Goal: Information Seeking & Learning: Check status

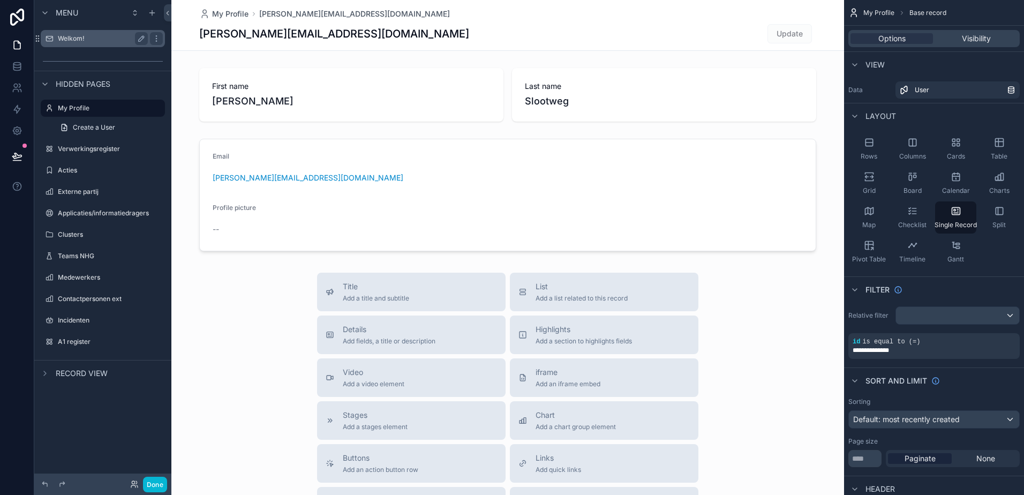
click at [71, 42] on label "Welkom!" at bounding box center [101, 38] width 86 height 9
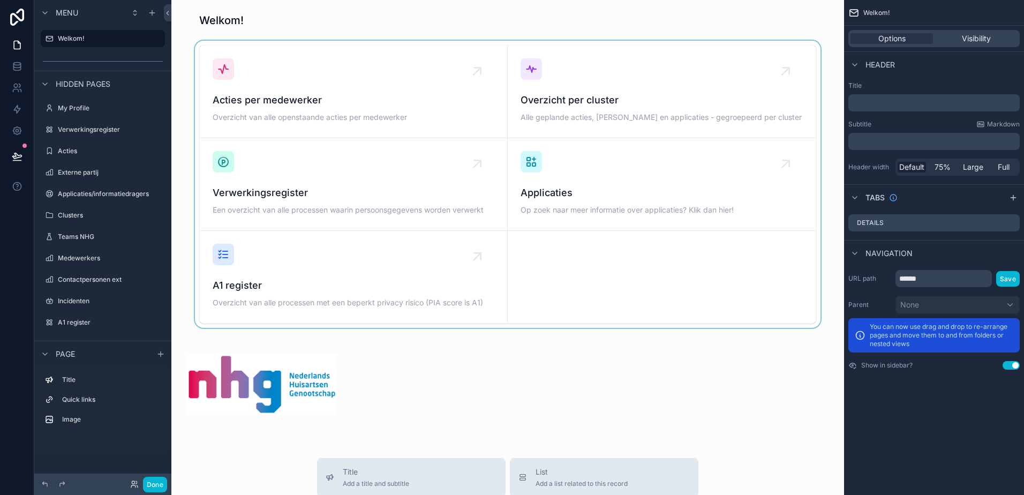
click at [556, 108] on div "scrollable content" at bounding box center [507, 184] width 655 height 287
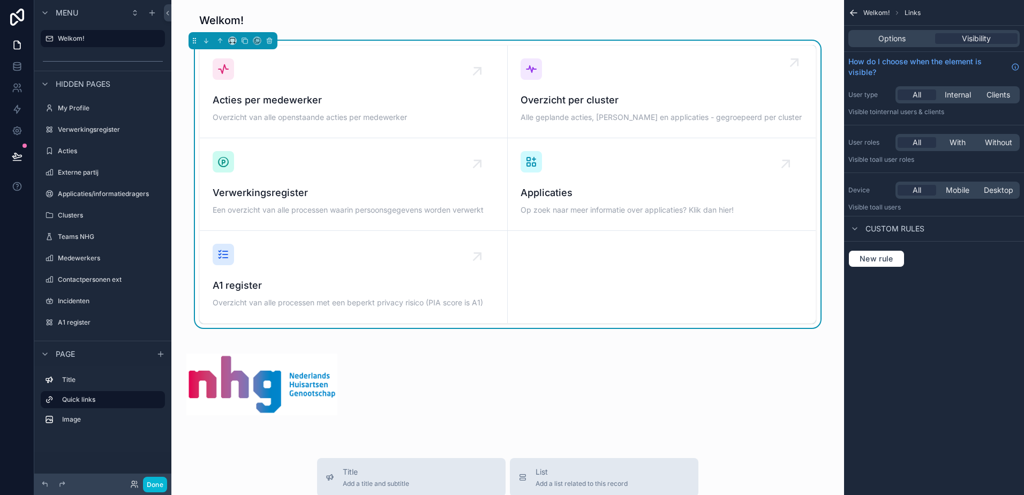
click at [539, 100] on span "Overzicht per cluster" at bounding box center [662, 100] width 282 height 15
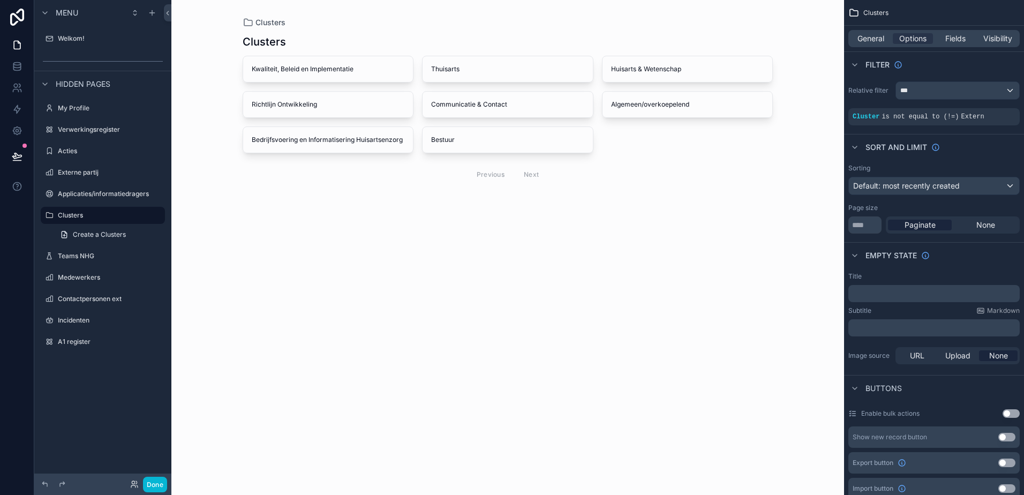
click at [258, 72] on div "scrollable content" at bounding box center [508, 110] width 548 height 221
click at [258, 72] on span "Kwaliteit, Beleid en Implementatie" at bounding box center [328, 69] width 153 height 9
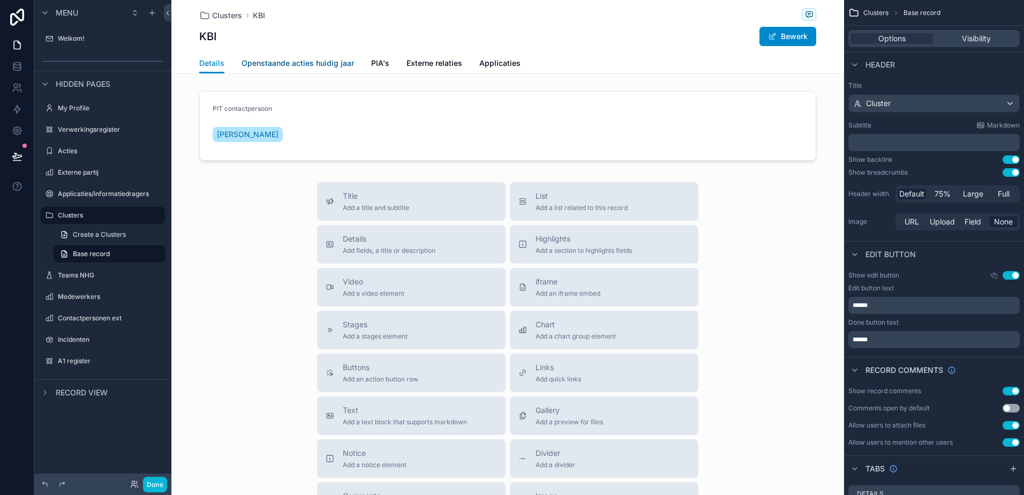
click at [304, 67] on span "Openstaande acties huidig jaar" at bounding box center [298, 63] width 112 height 11
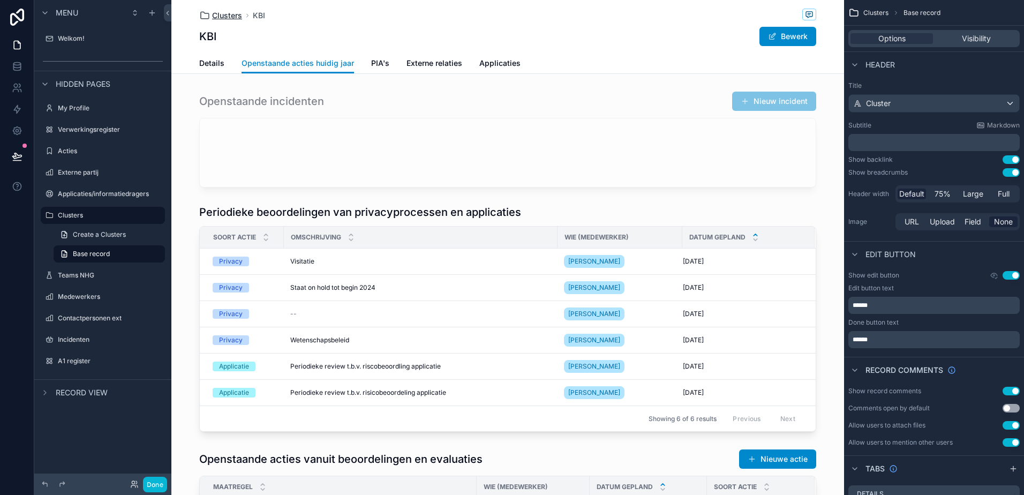
click at [227, 16] on span "Clusters" at bounding box center [227, 15] width 30 height 11
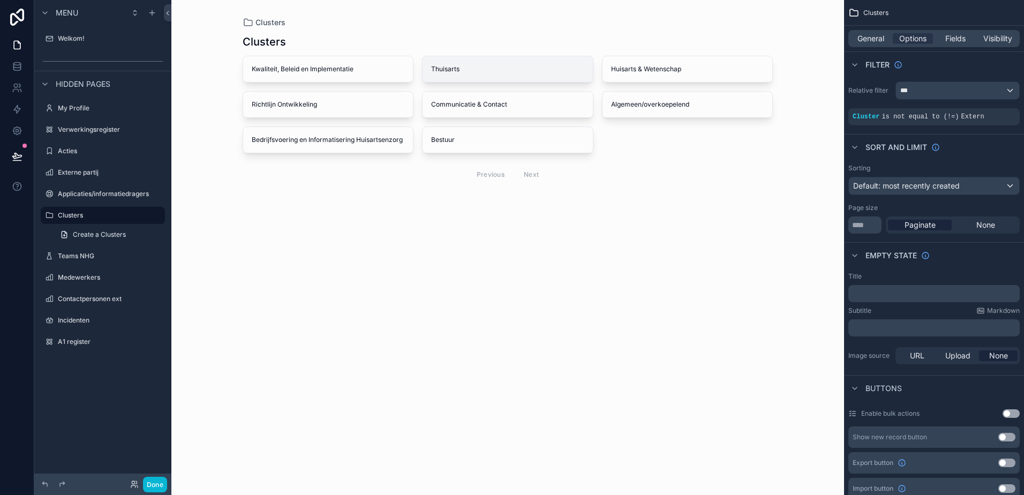
click at [456, 76] on div "Thuisarts" at bounding box center [508, 69] width 170 height 26
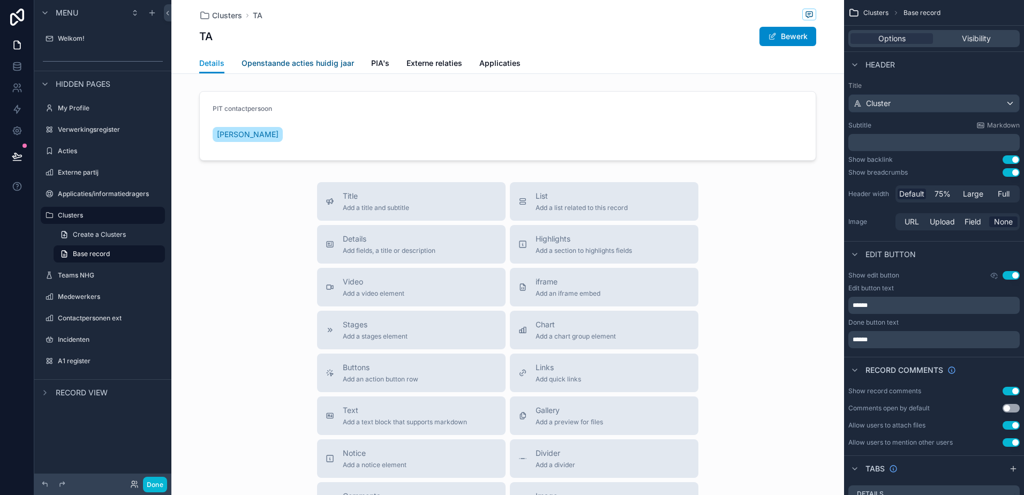
click at [307, 67] on span "Openstaande acties huidig jaar" at bounding box center [298, 63] width 112 height 11
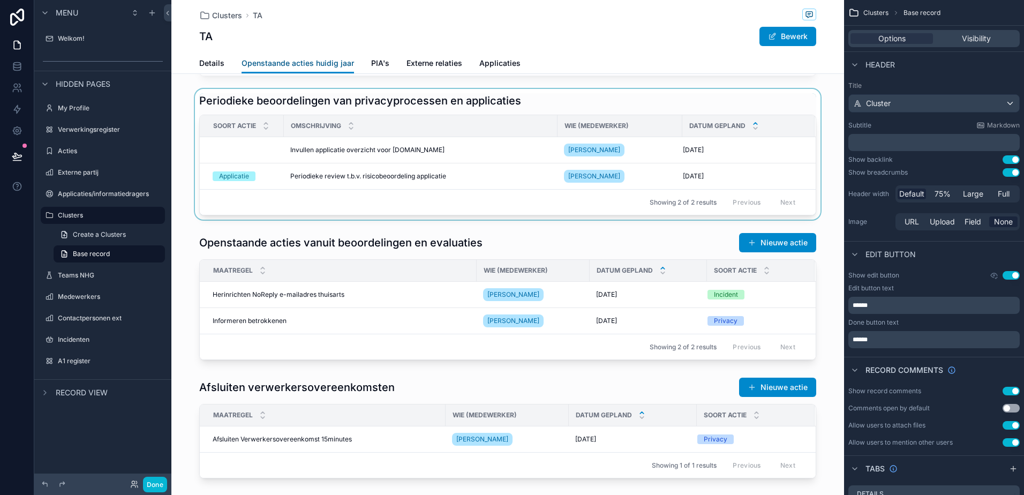
scroll to position [161, 0]
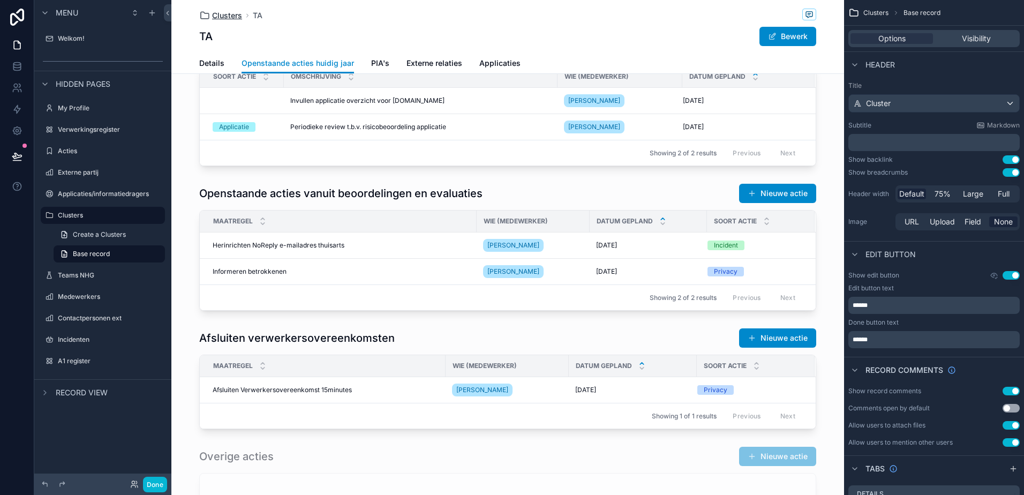
click at [212, 14] on span "Clusters" at bounding box center [227, 15] width 30 height 11
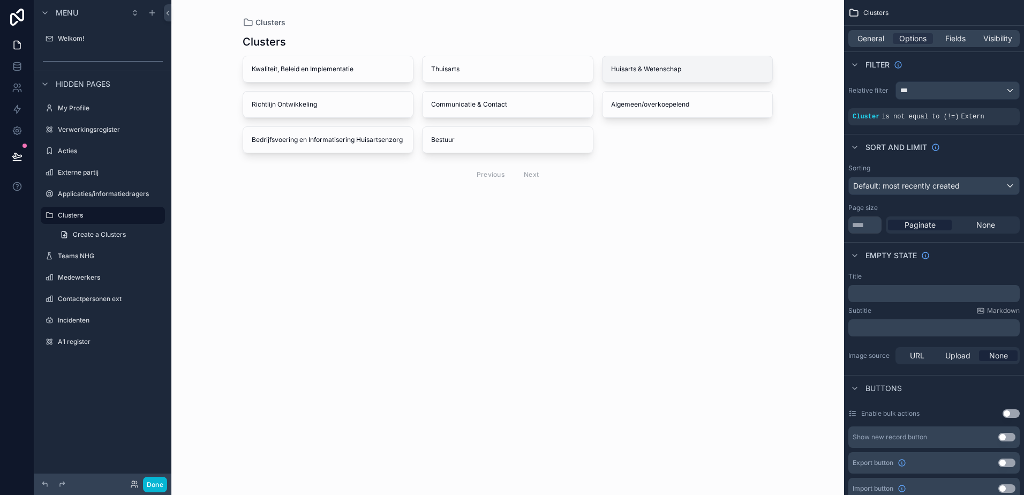
click at [602, 73] on div "Huisarts & Wetenschap" at bounding box center [687, 69] width 170 height 26
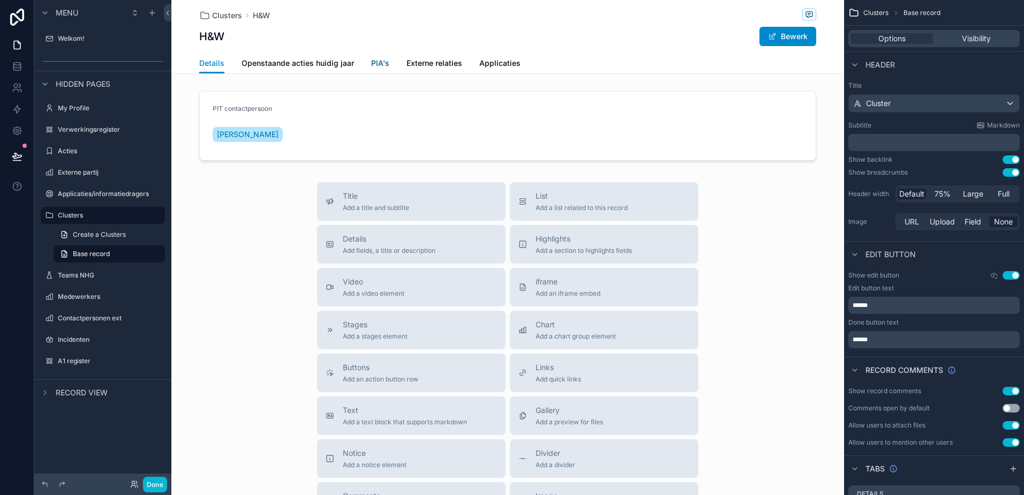
click at [371, 62] on span "PIA's" at bounding box center [380, 63] width 18 height 11
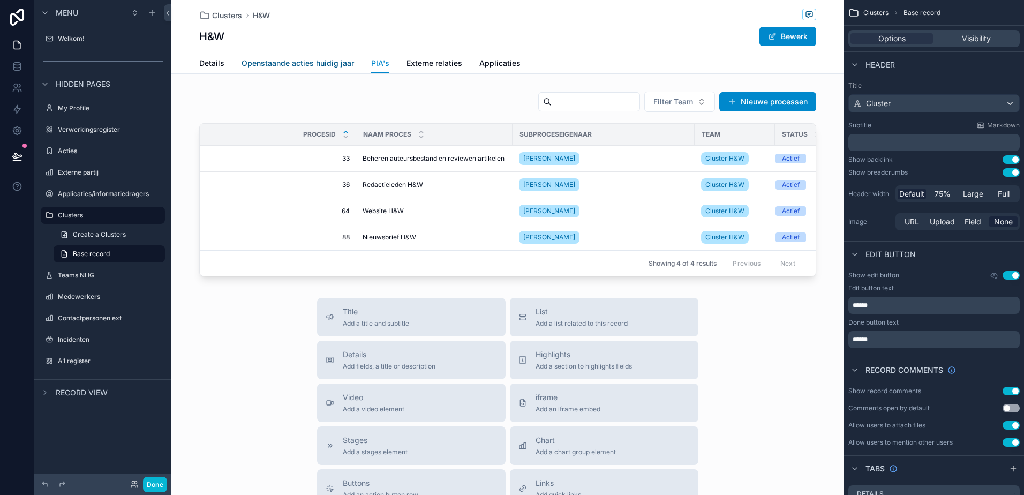
click at [299, 63] on span "Openstaande acties huidig jaar" at bounding box center [298, 63] width 112 height 11
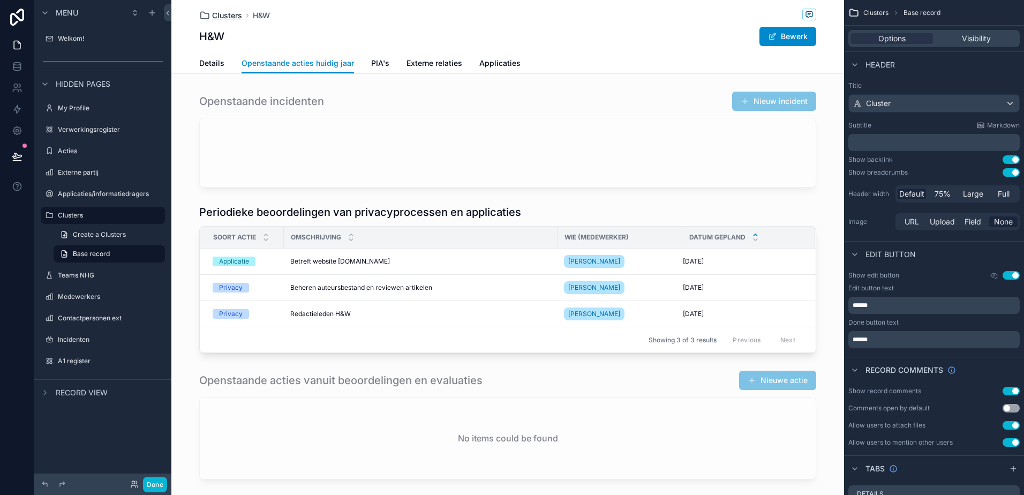
click at [222, 19] on span "Clusters" at bounding box center [227, 15] width 30 height 11
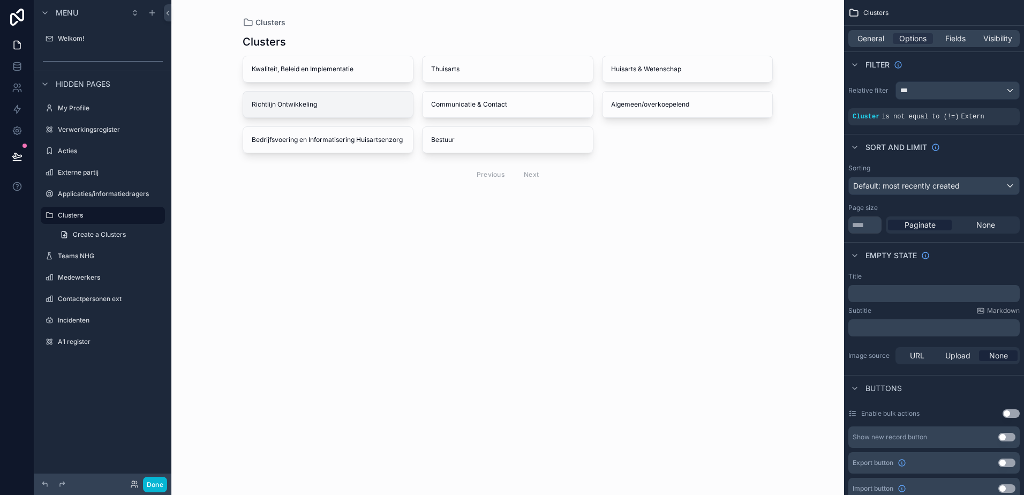
click at [339, 105] on span "Richtlijn Ontwikkeling" at bounding box center [328, 104] width 153 height 9
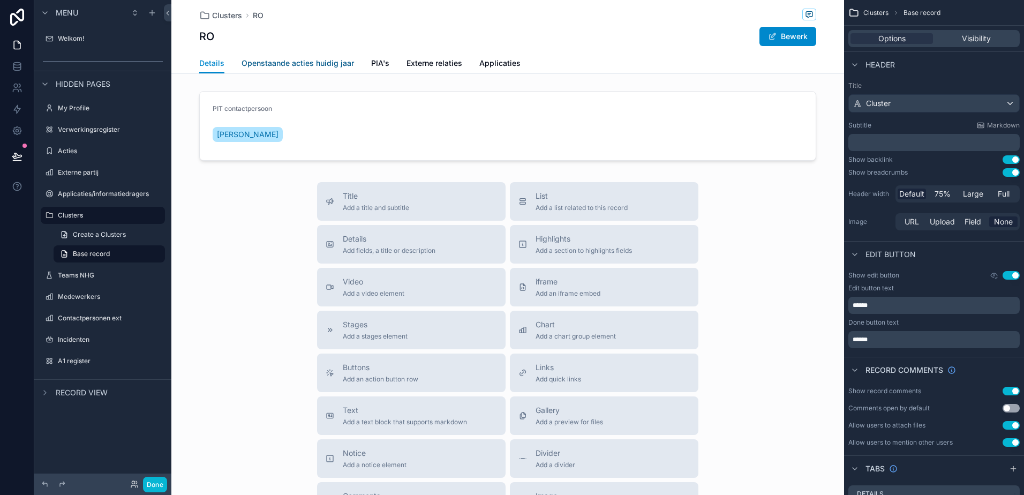
click at [314, 61] on span "Openstaande acties huidig jaar" at bounding box center [298, 63] width 112 height 11
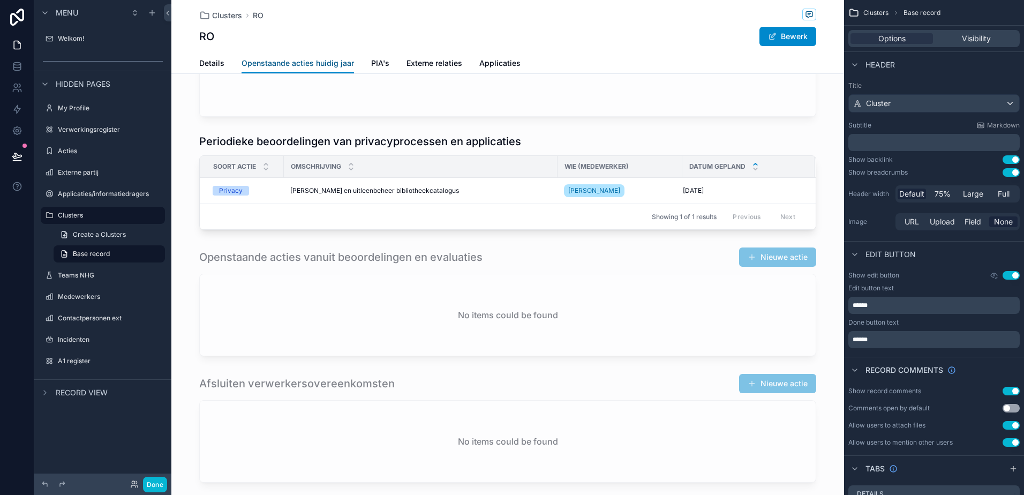
scroll to position [54, 0]
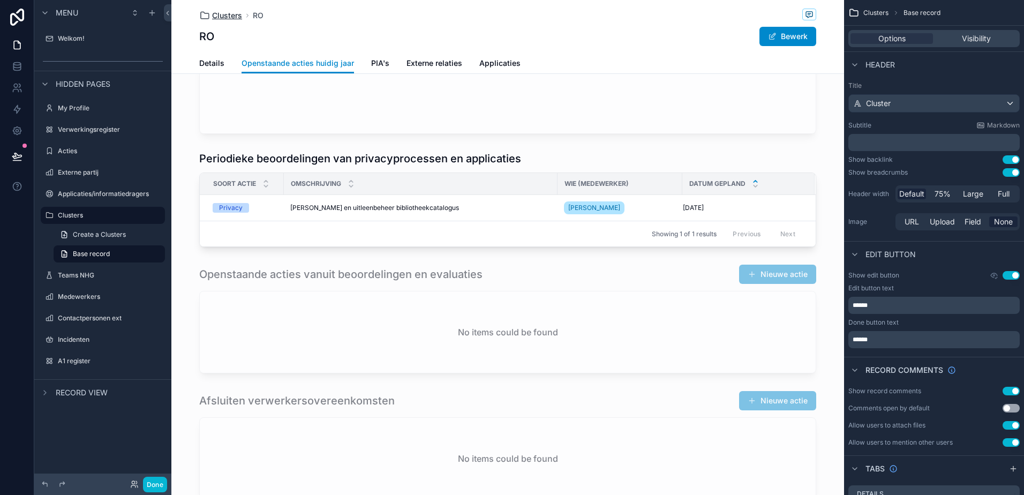
click at [215, 14] on span "Clusters" at bounding box center [227, 15] width 30 height 11
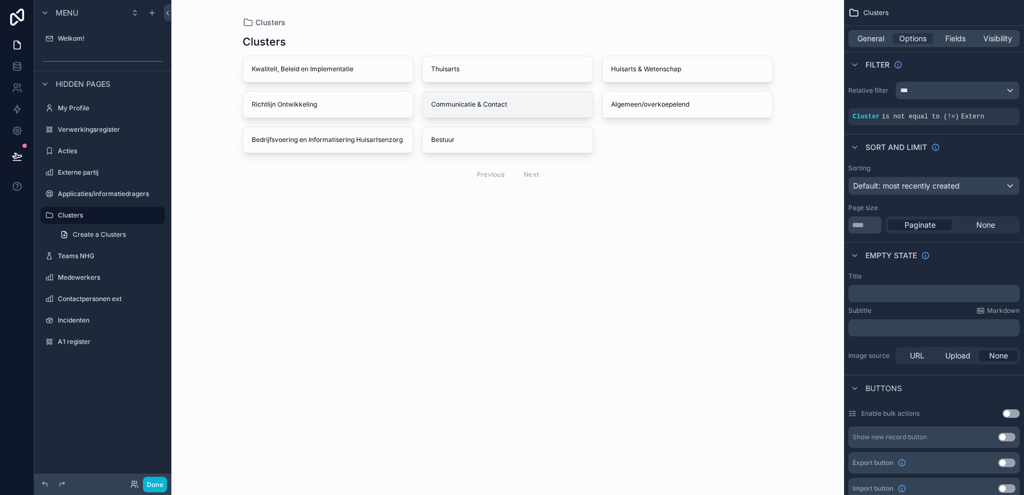
click at [486, 101] on span "Communicatie & Contact" at bounding box center [507, 104] width 153 height 9
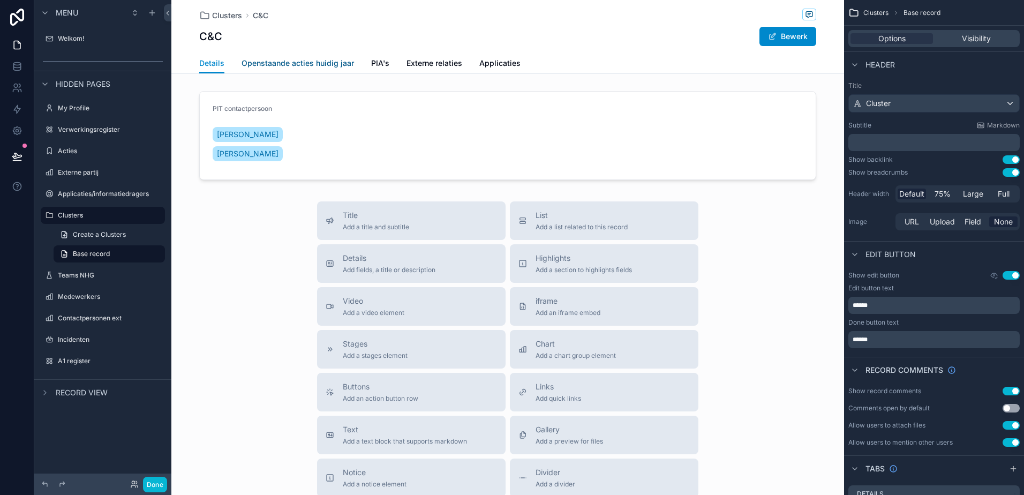
click at [310, 58] on span "Openstaande acties huidig jaar" at bounding box center [298, 63] width 112 height 11
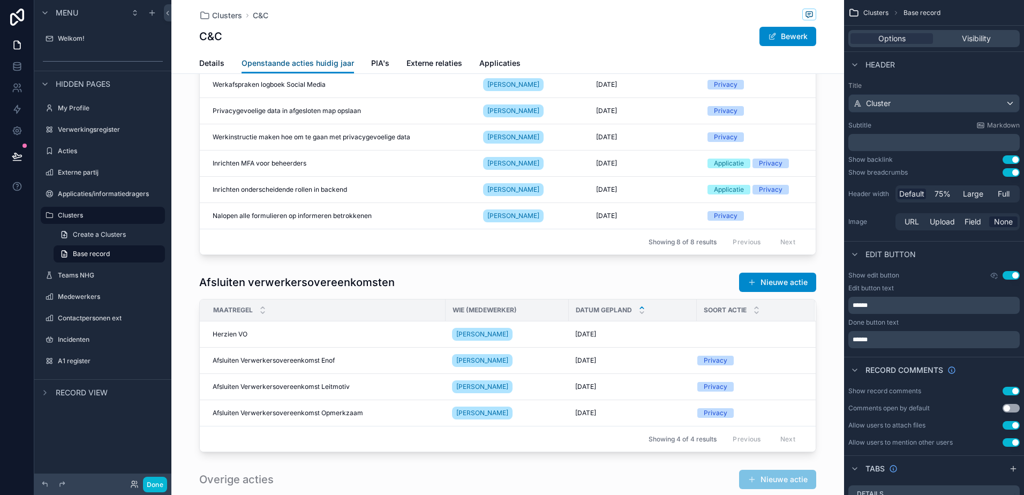
scroll to position [696, 0]
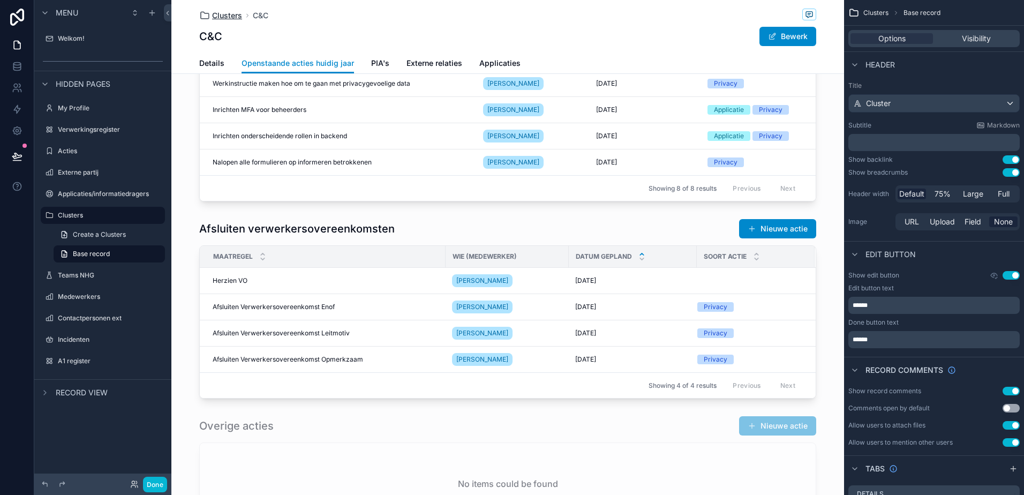
click at [212, 14] on span "Clusters" at bounding box center [227, 15] width 30 height 11
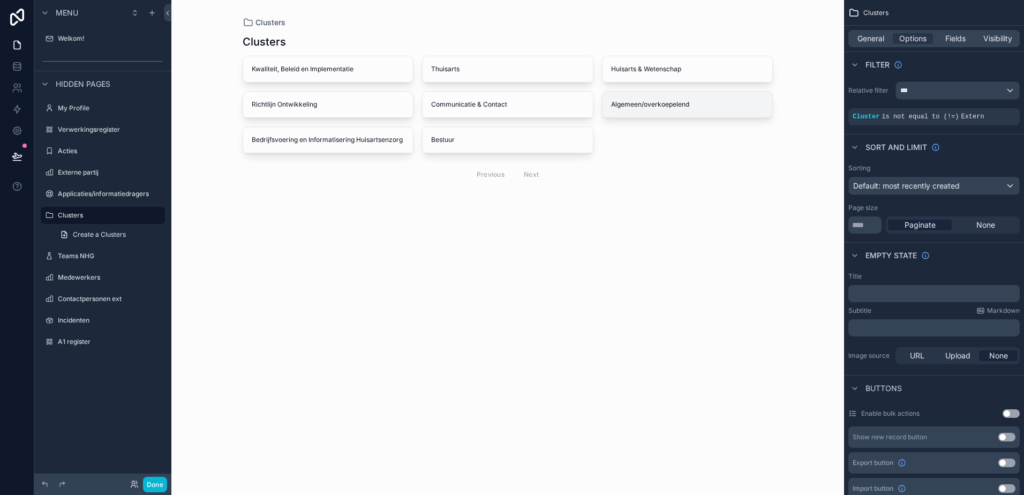
click at [635, 107] on span "Algemeen/overkoepelend" at bounding box center [687, 104] width 153 height 9
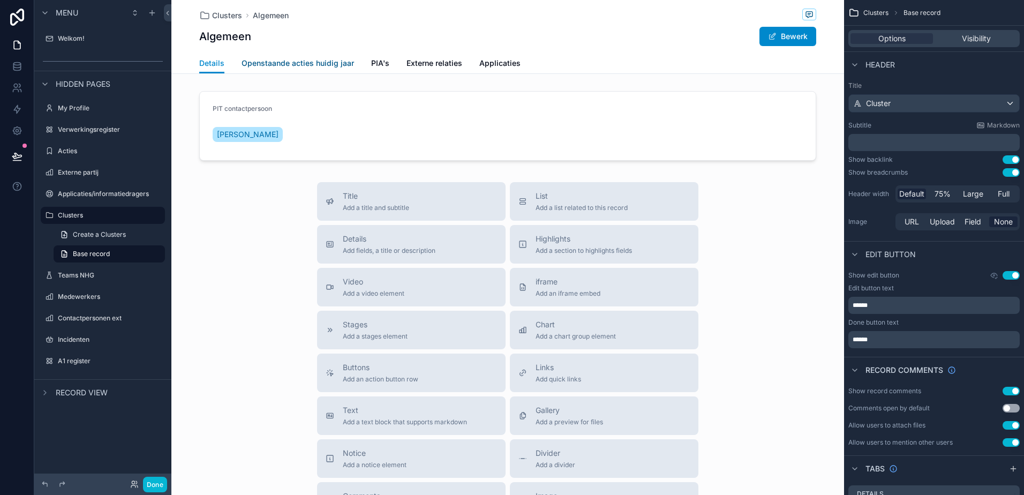
click at [310, 67] on span "Openstaande acties huidig jaar" at bounding box center [298, 63] width 112 height 11
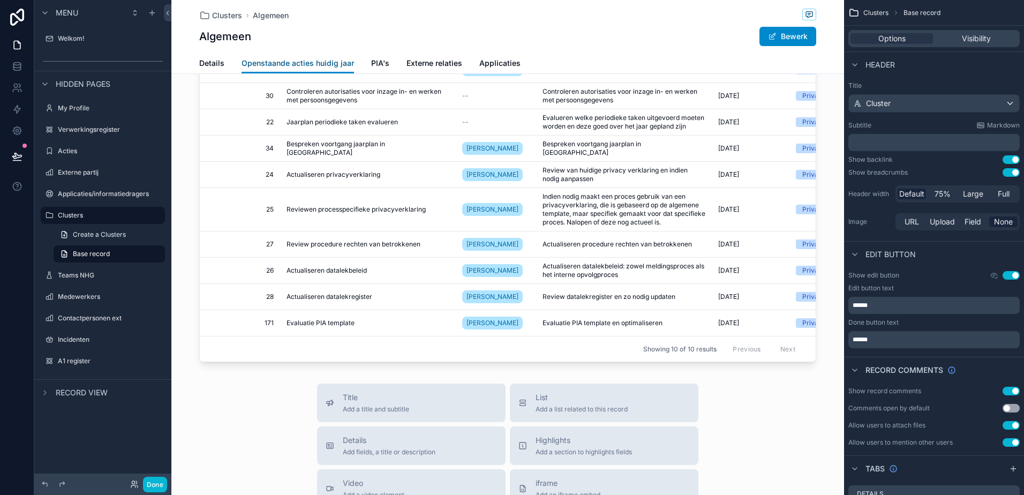
scroll to position [643, 0]
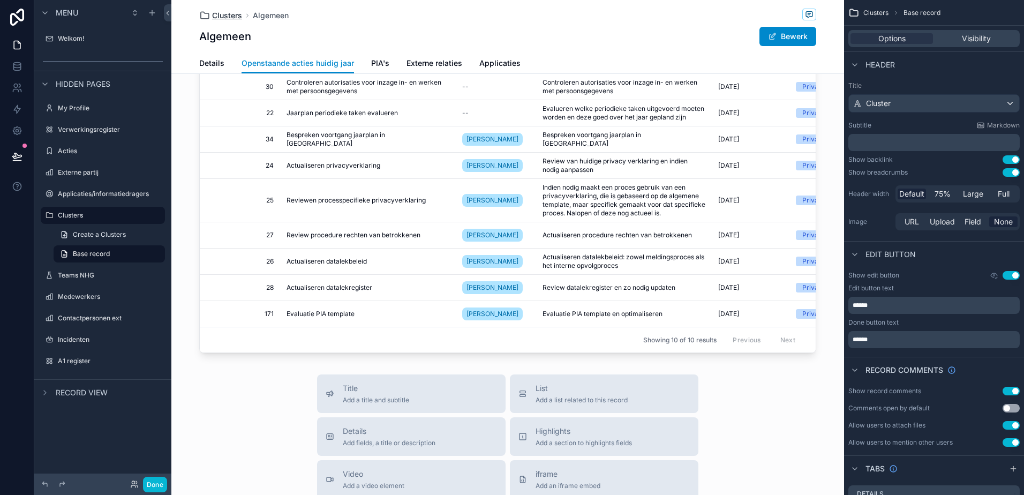
click at [205, 13] on icon "scrollable content" at bounding box center [204, 15] width 11 height 11
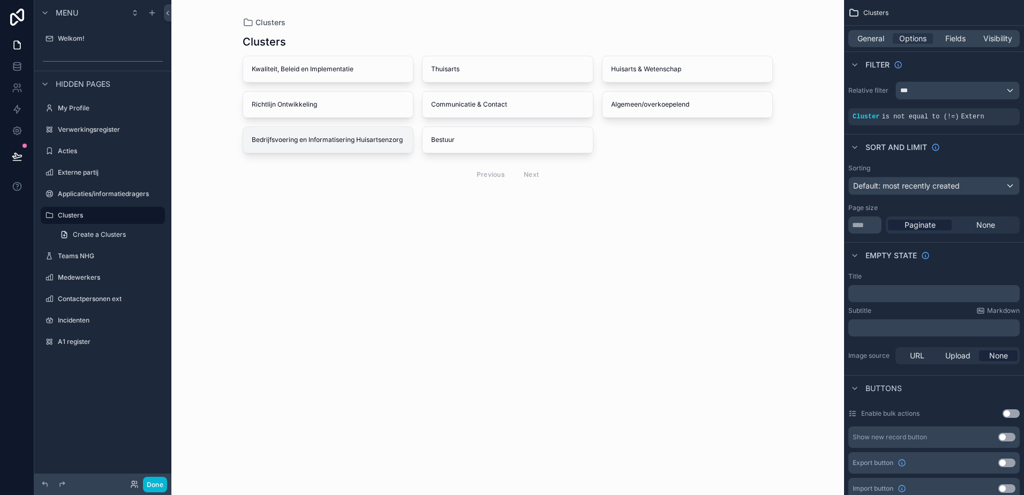
click at [320, 148] on div "Bedrijfsvoering en Informatisering Huisartsenzorg" at bounding box center [328, 140] width 170 height 26
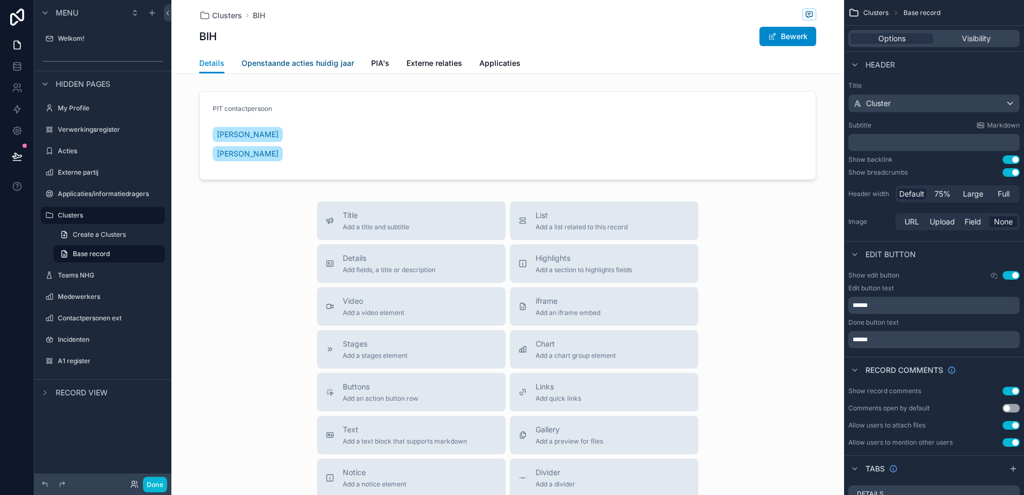
click at [280, 68] on span "Openstaande acties huidig jaar" at bounding box center [298, 63] width 112 height 11
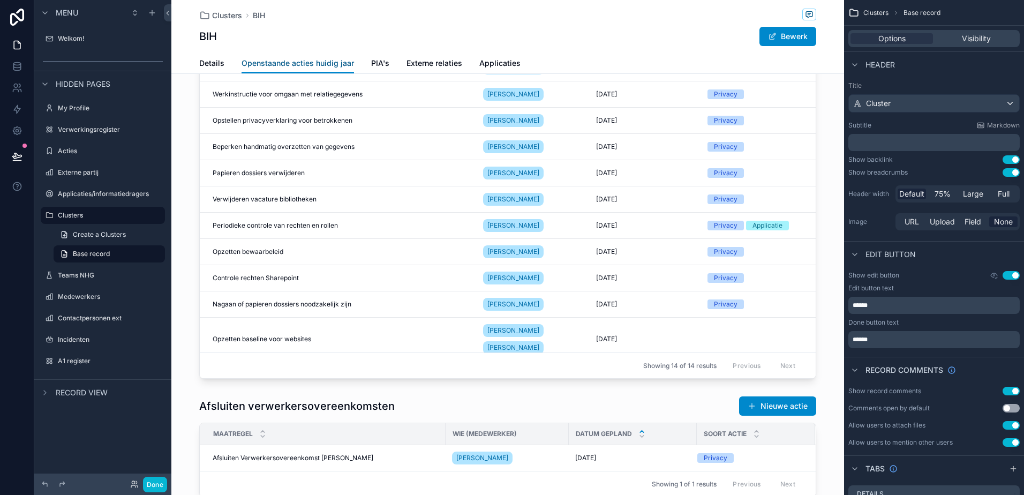
scroll to position [803, 0]
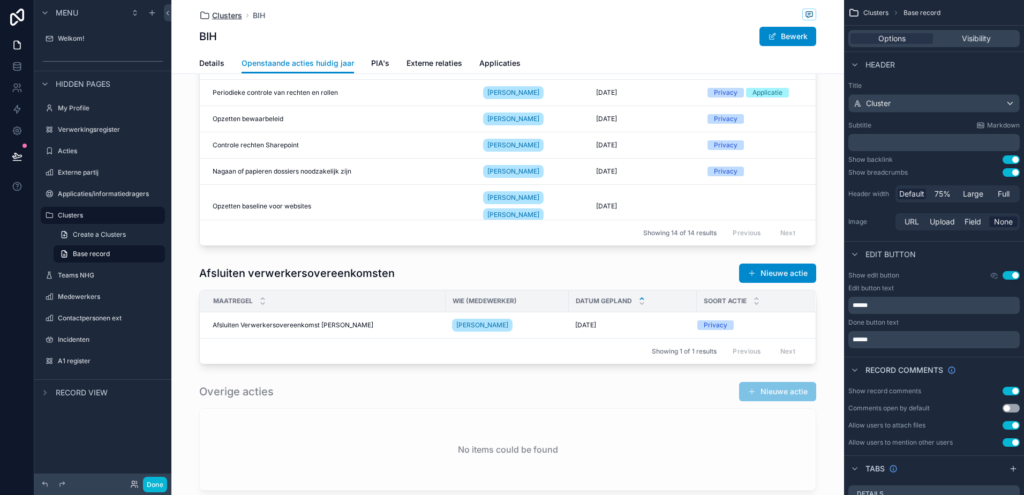
click at [214, 13] on span "Clusters" at bounding box center [227, 15] width 30 height 11
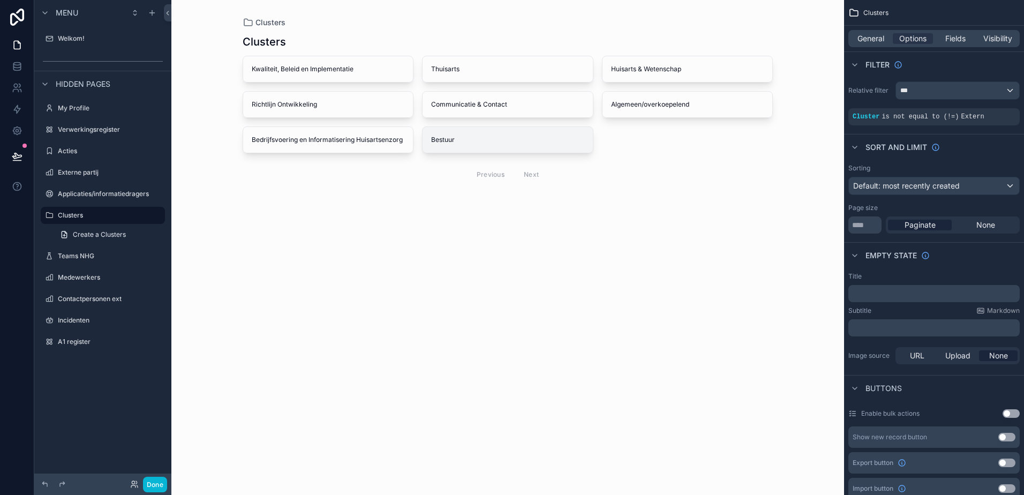
click at [480, 145] on div "Bestuur" at bounding box center [508, 140] width 170 height 26
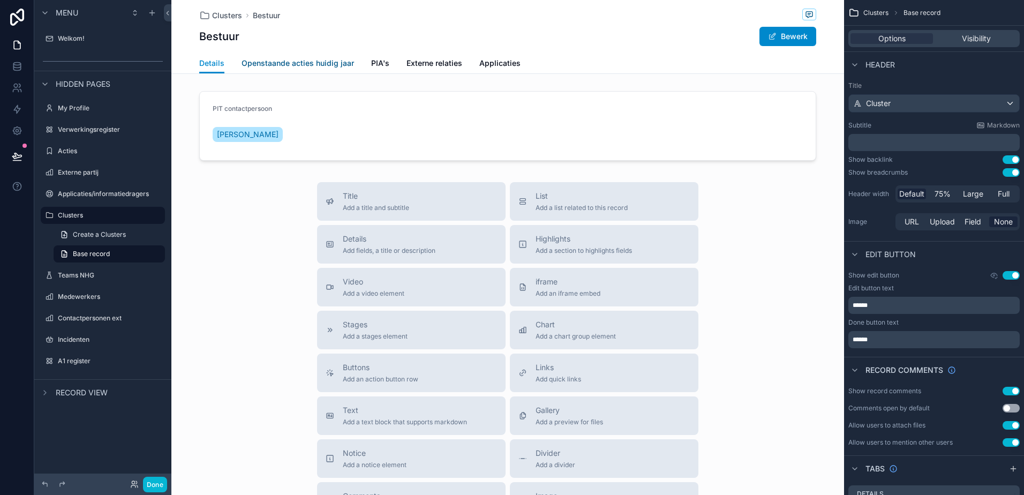
click at [272, 62] on span "Openstaande acties huidig jaar" at bounding box center [298, 63] width 112 height 11
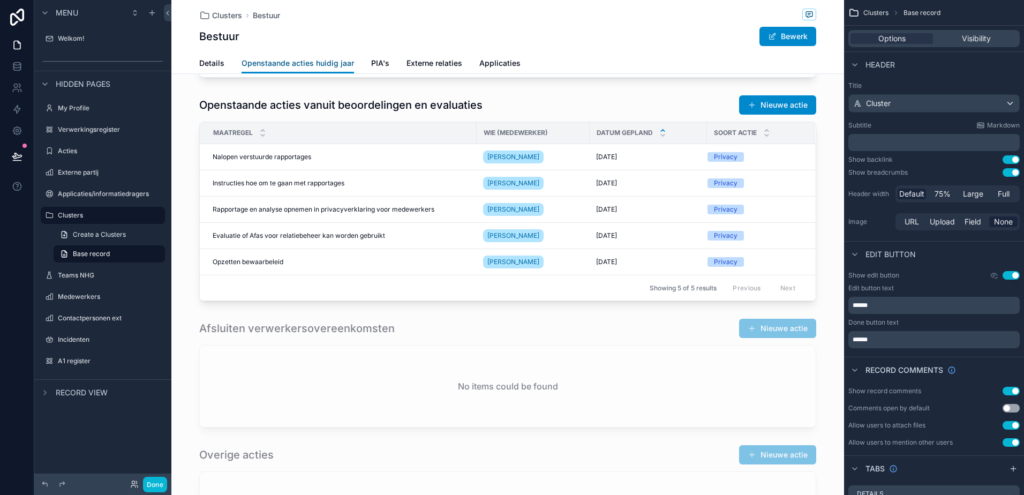
scroll to position [268, 0]
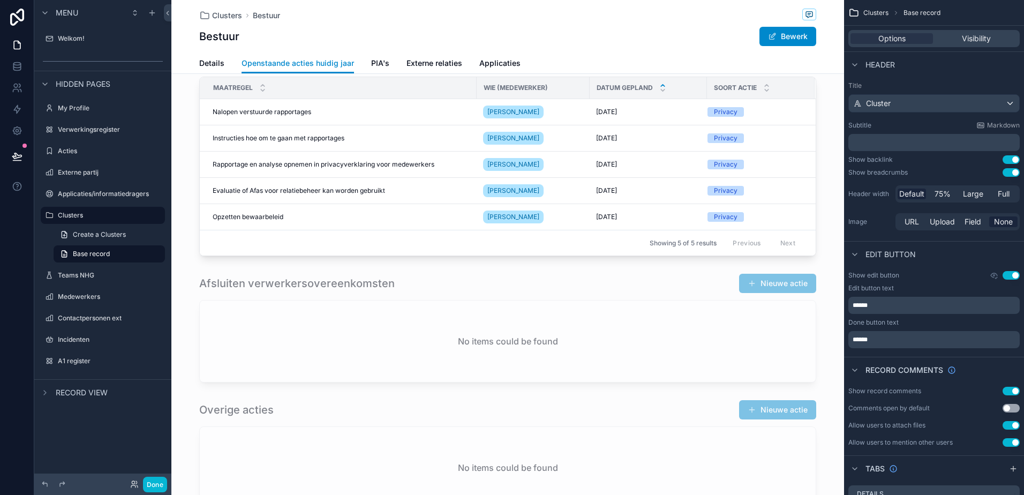
click at [207, 21] on div "Clusters Bestuur" at bounding box center [507, 15] width 617 height 13
click at [215, 17] on span "Clusters" at bounding box center [227, 15] width 30 height 11
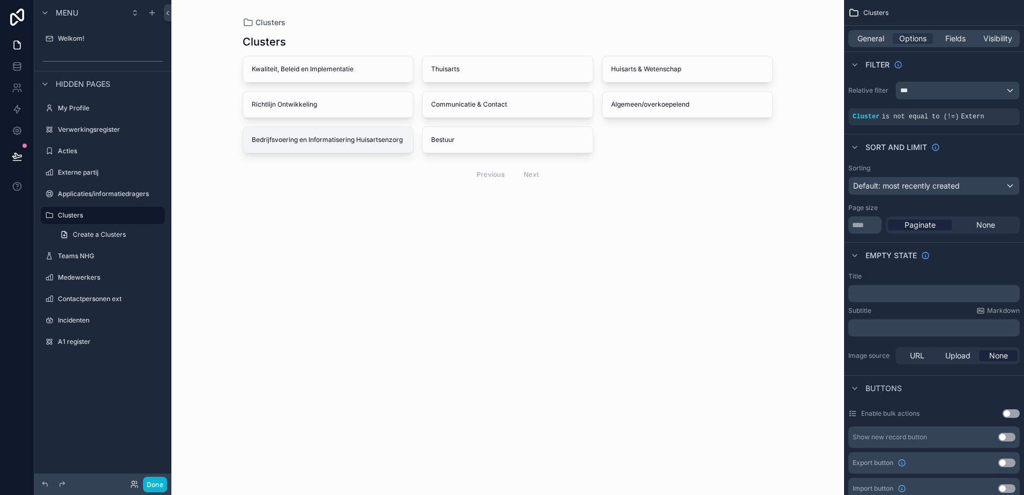
click at [303, 141] on span "Bedrijfsvoering en Informatisering Huisartsenzorg" at bounding box center [328, 139] width 153 height 9
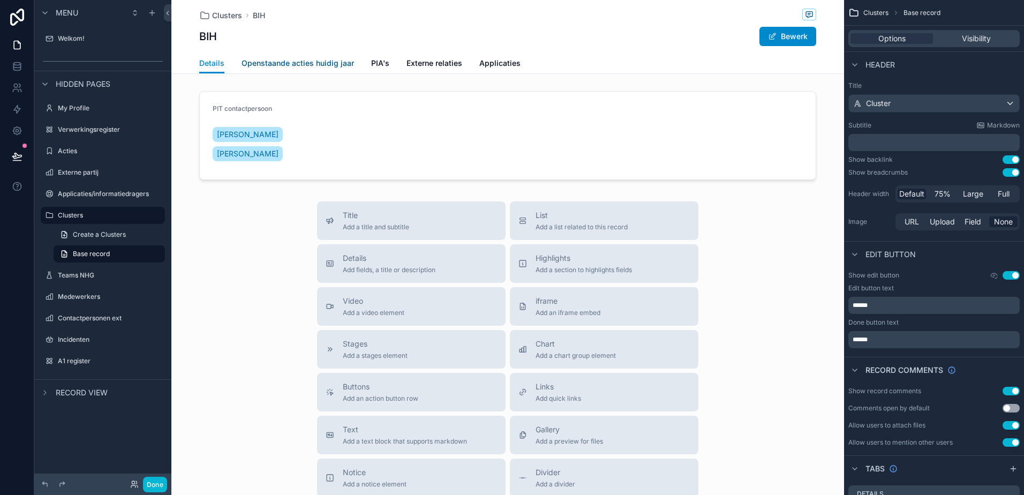
click at [316, 67] on span "Openstaande acties huidig jaar" at bounding box center [298, 63] width 112 height 11
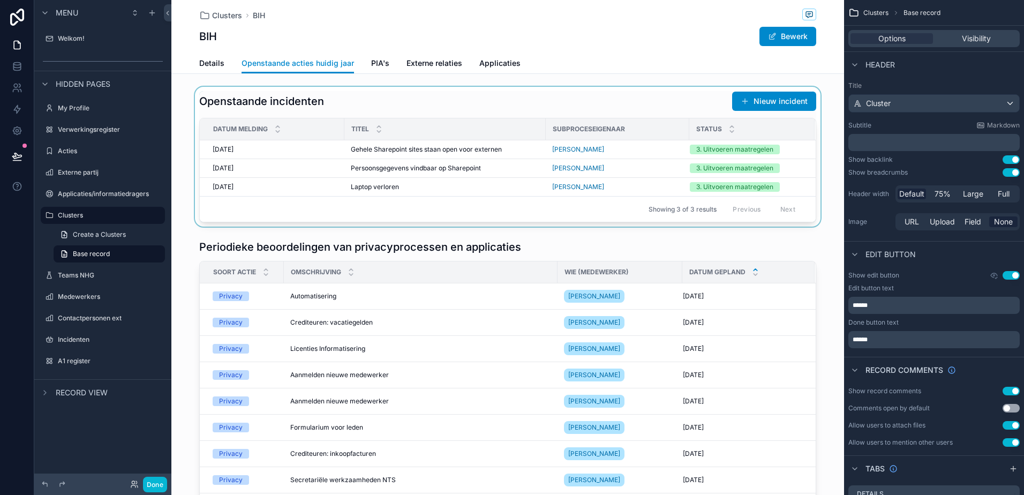
click at [374, 163] on div "scrollable content" at bounding box center [507, 157] width 673 height 140
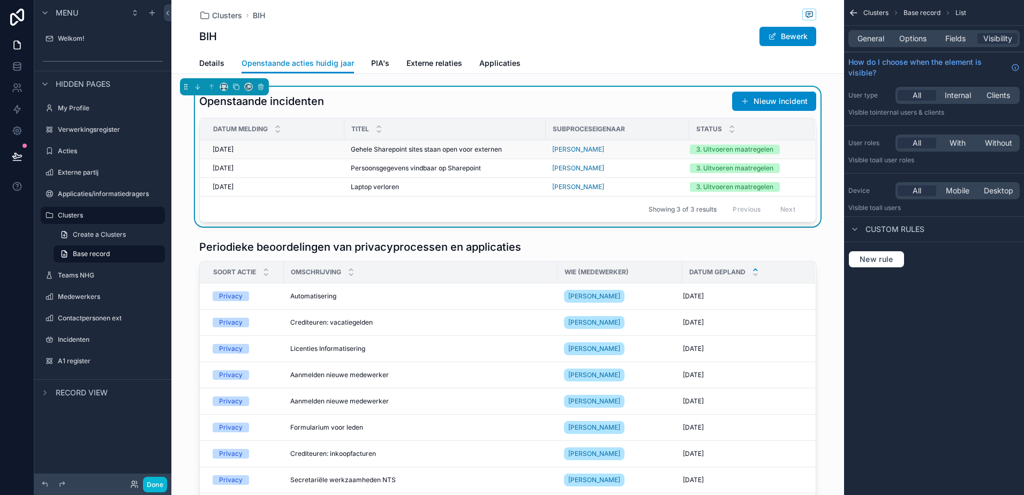
click at [398, 150] on span "Gehele Sharepoint sites staan open voor externen" at bounding box center [426, 149] width 151 height 9
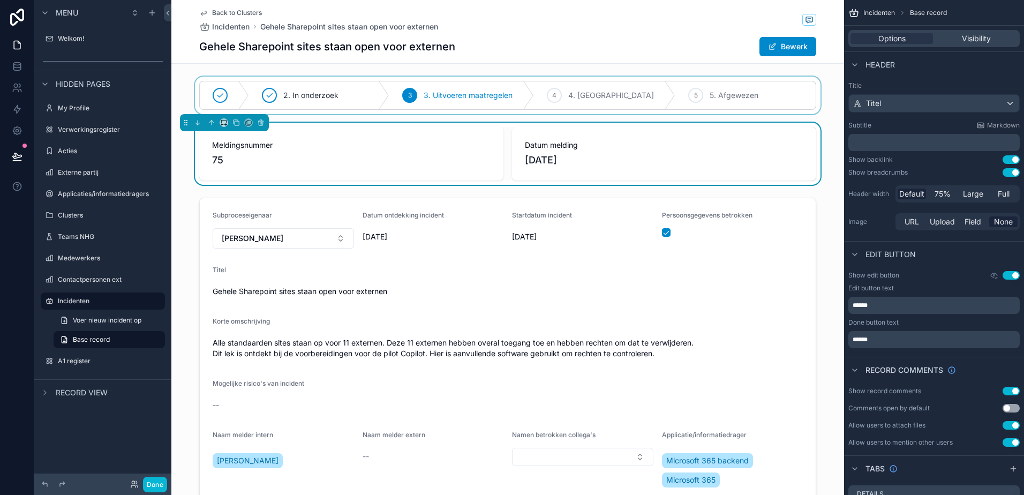
click at [601, 86] on div "scrollable content" at bounding box center [507, 95] width 673 height 37
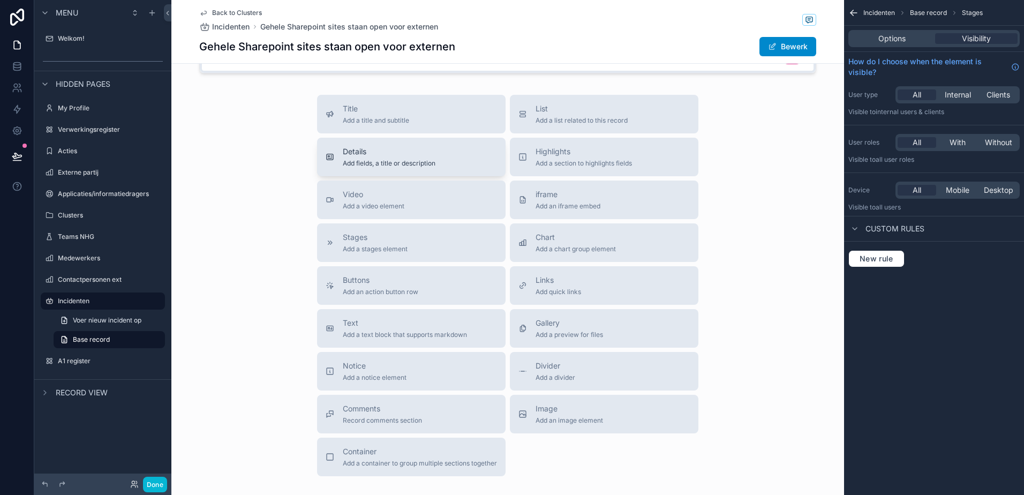
scroll to position [1339, 0]
click at [225, 39] on p "scrollable content" at bounding box center [510, 33] width 590 height 11
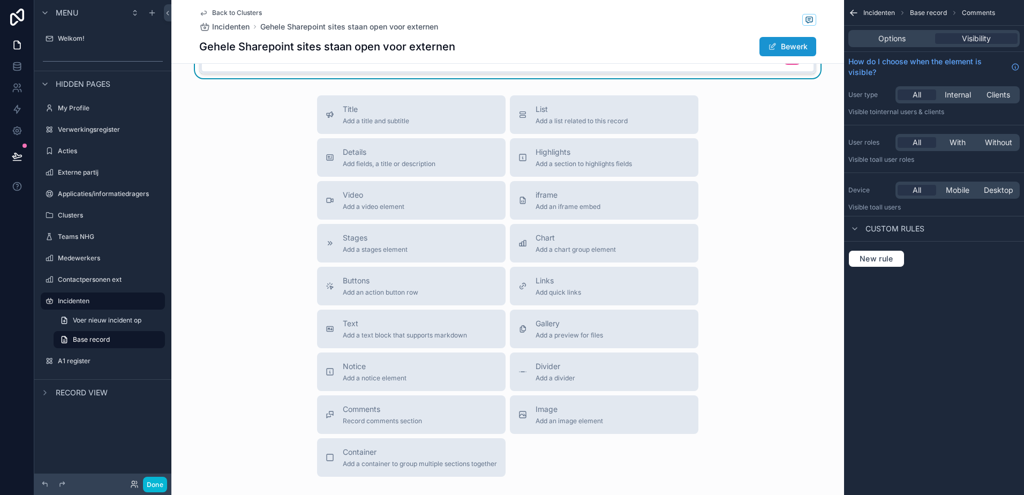
click at [782, 52] on button "Bewerk" at bounding box center [787, 46] width 57 height 19
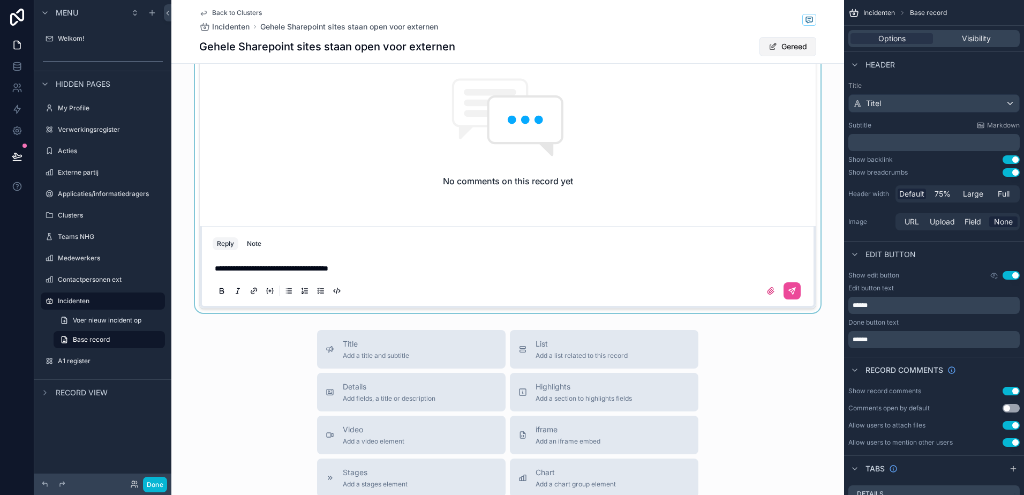
scroll to position [1584, 0]
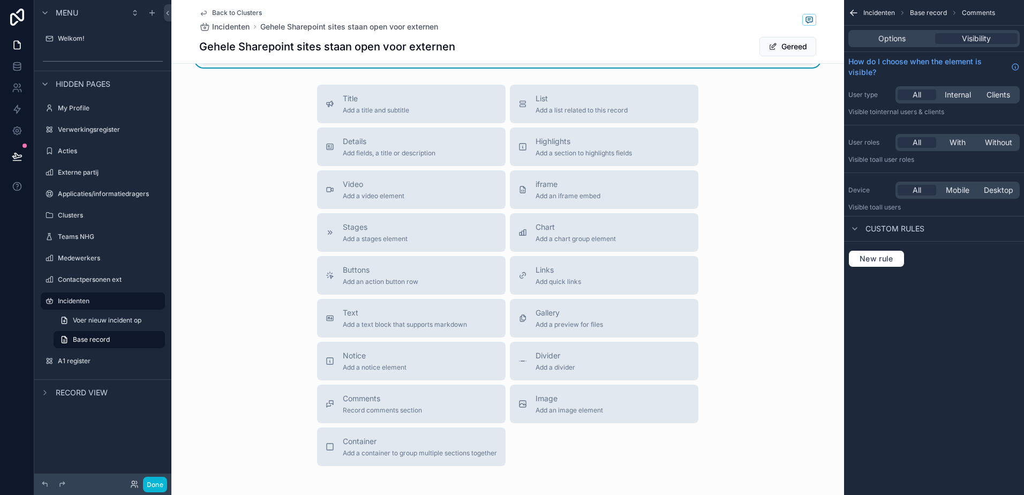
click at [783, 54] on button "scrollable content" at bounding box center [791, 45] width 17 height 17
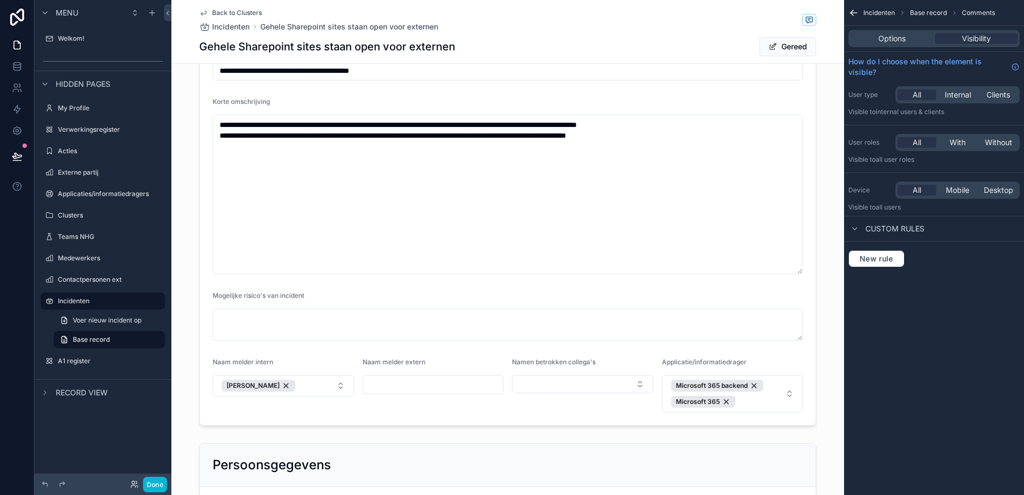
scroll to position [0, 0]
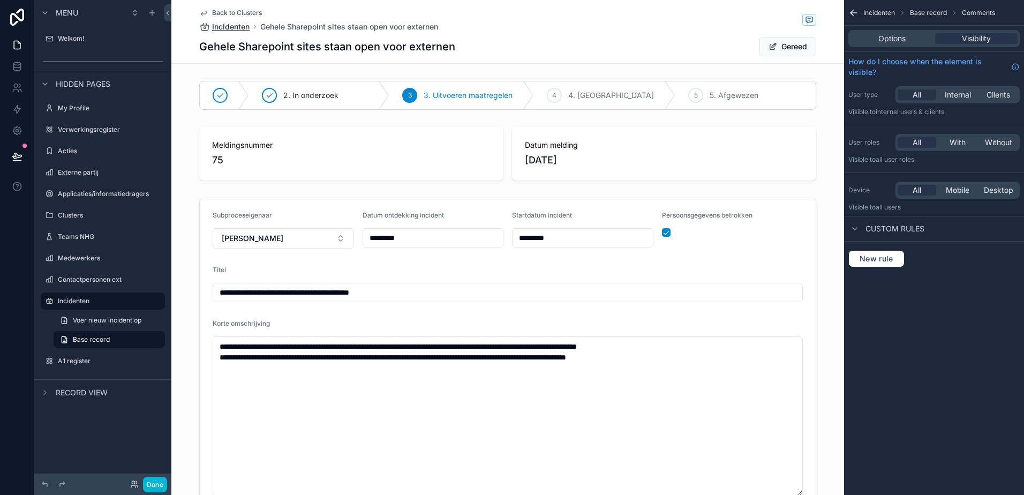
click at [216, 24] on span "Incidenten" at bounding box center [230, 26] width 37 height 11
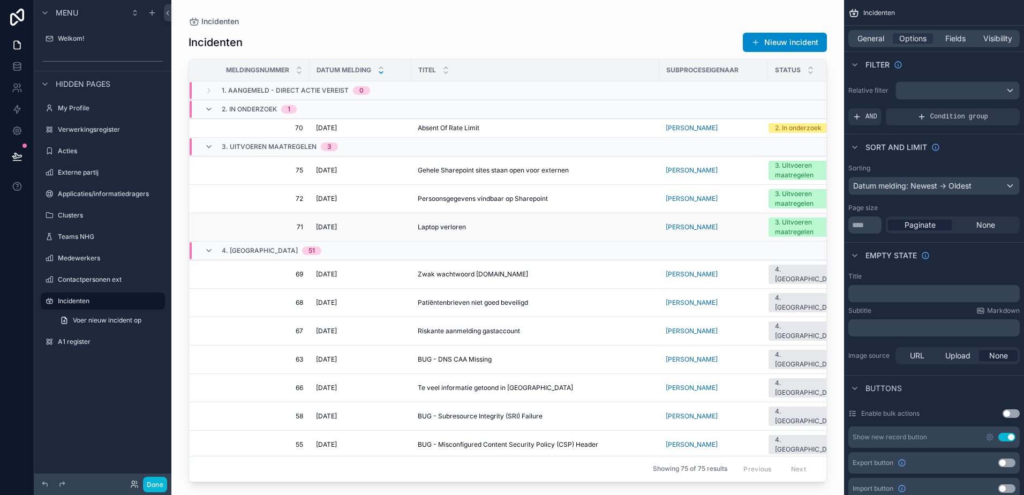
click at [432, 229] on span "Laptop verloren" at bounding box center [442, 227] width 48 height 9
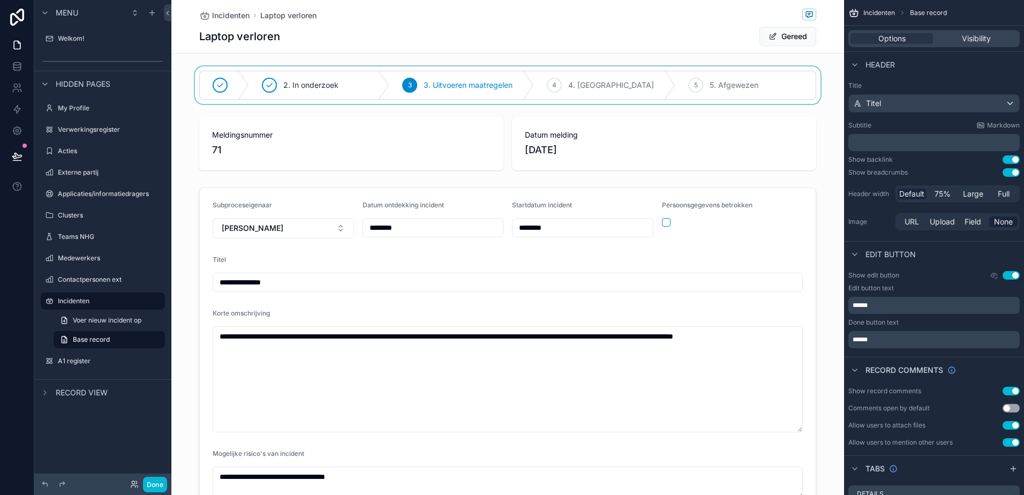
click at [594, 86] on div "scrollable content" at bounding box center [507, 84] width 673 height 37
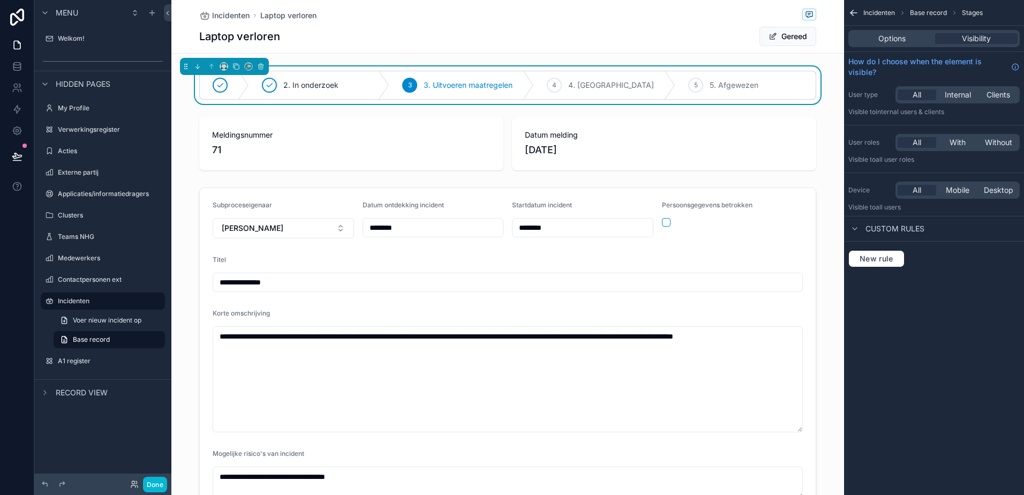
click at [594, 86] on span "4. [GEOGRAPHIC_DATA]" at bounding box center [611, 85] width 86 height 11
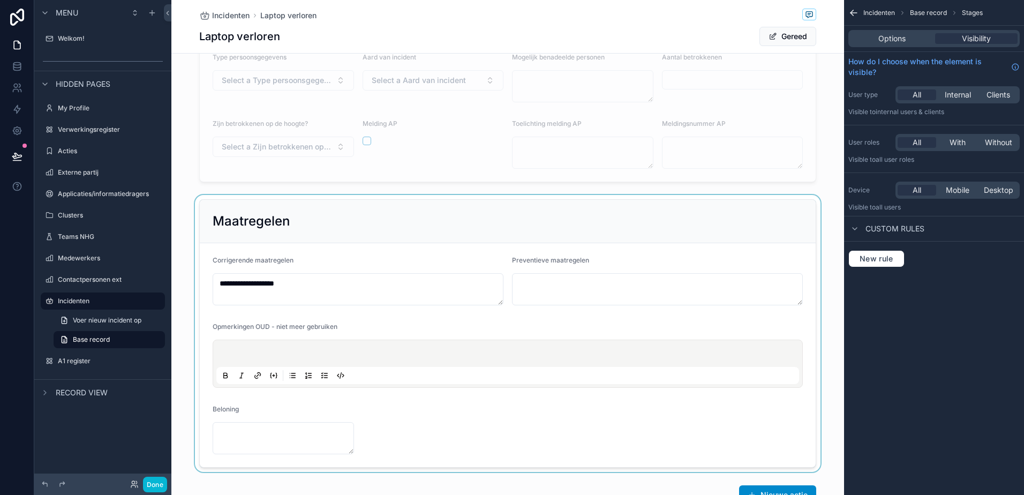
scroll to position [589, 0]
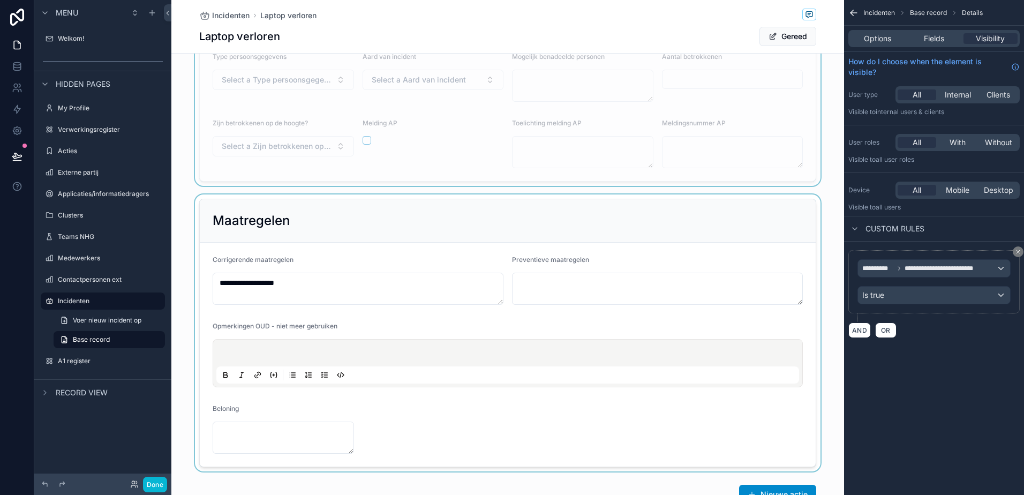
click at [300, 285] on div "scrollable content" at bounding box center [507, 332] width 673 height 277
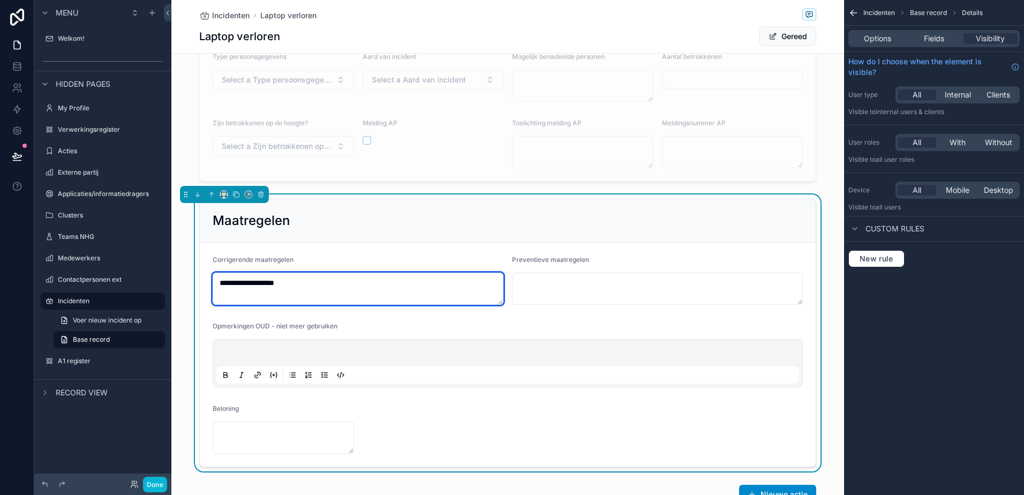
click at [342, 287] on textarea "**********" at bounding box center [358, 289] width 291 height 32
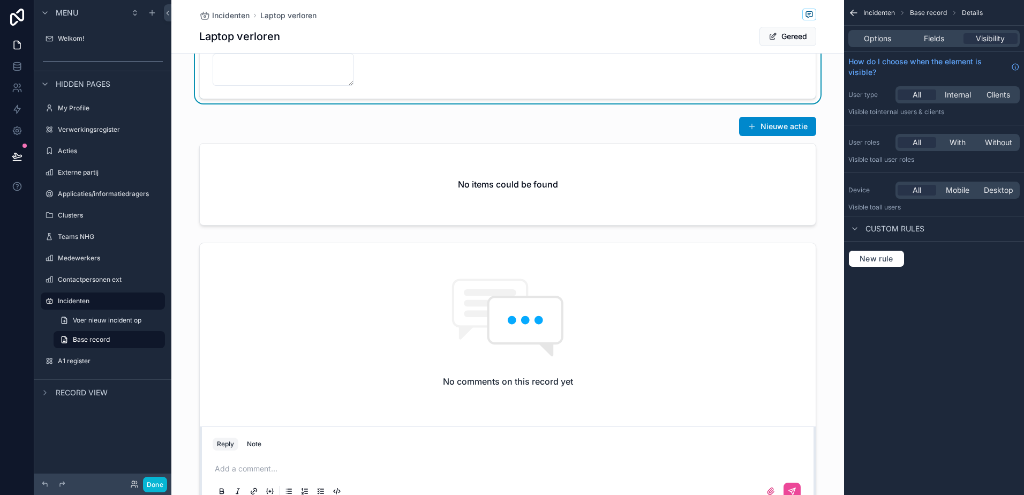
scroll to position [964, 0]
type textarea "**********"
click at [789, 32] on button "Gereed" at bounding box center [787, 36] width 57 height 19
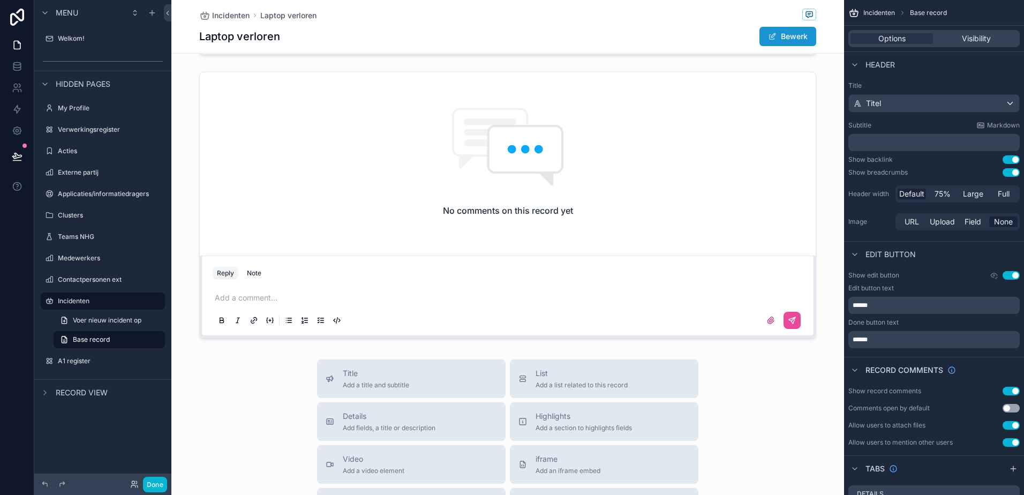
scroll to position [836, 0]
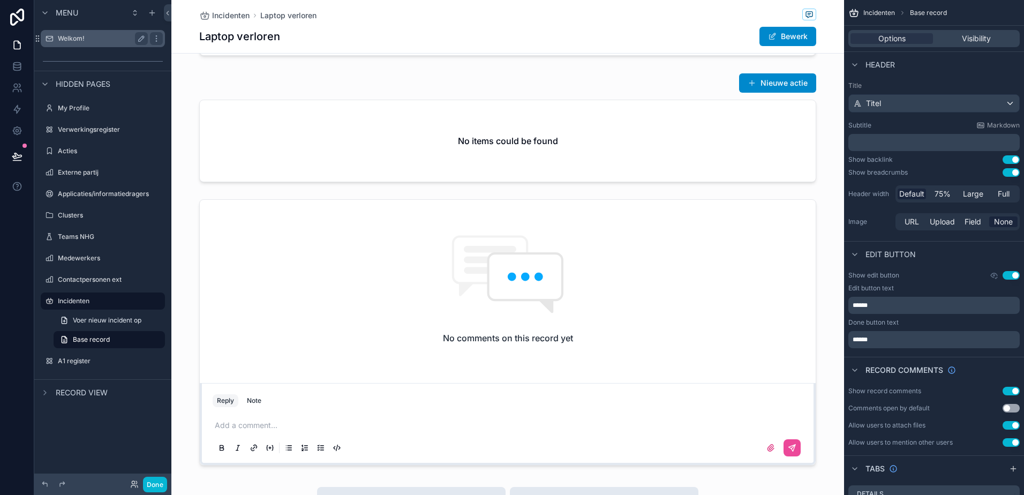
click at [62, 43] on div "Welkom!" at bounding box center [103, 38] width 90 height 13
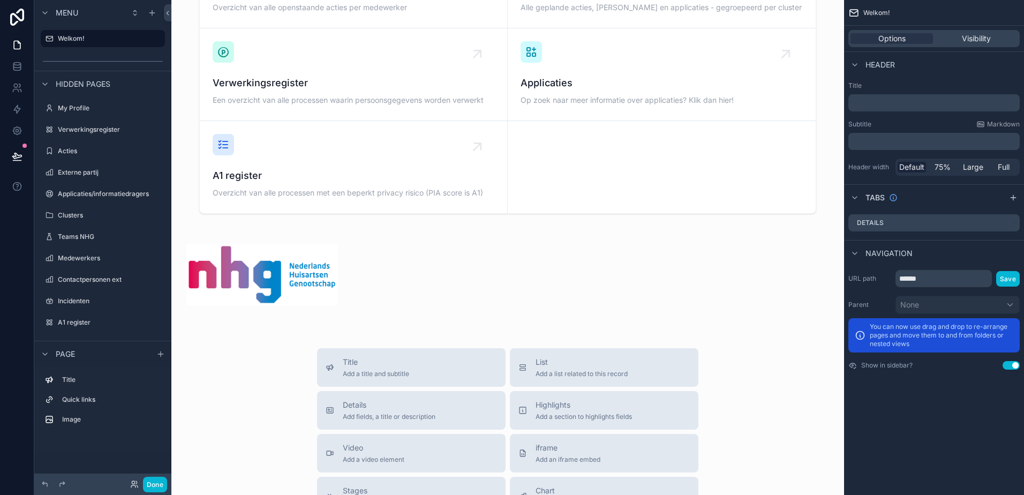
scroll to position [18, 0]
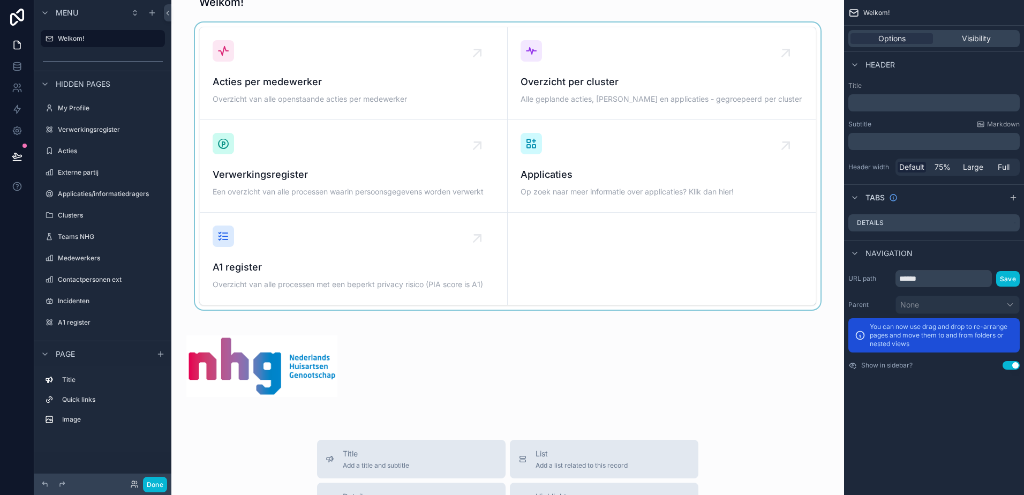
click at [572, 71] on div "scrollable content" at bounding box center [507, 165] width 655 height 287
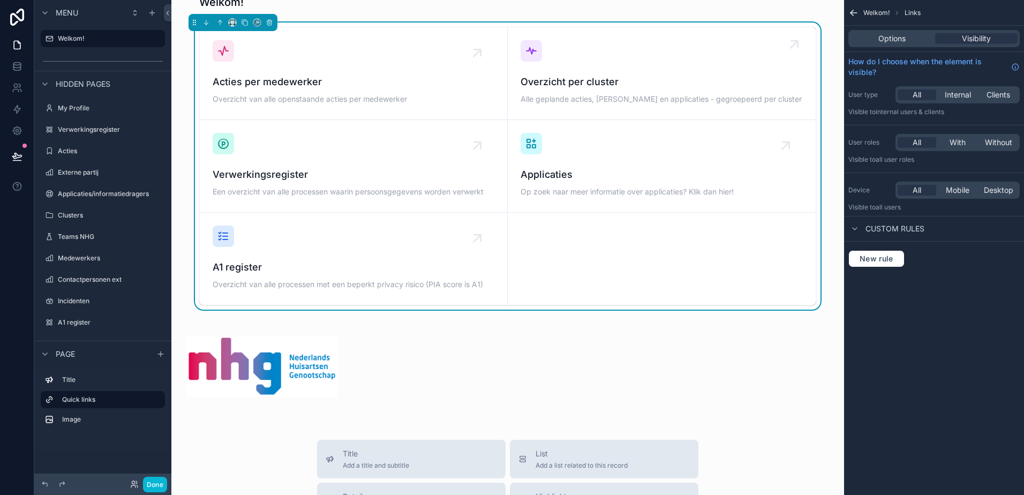
click at [569, 87] on span "Overzicht per cluster" at bounding box center [662, 81] width 282 height 15
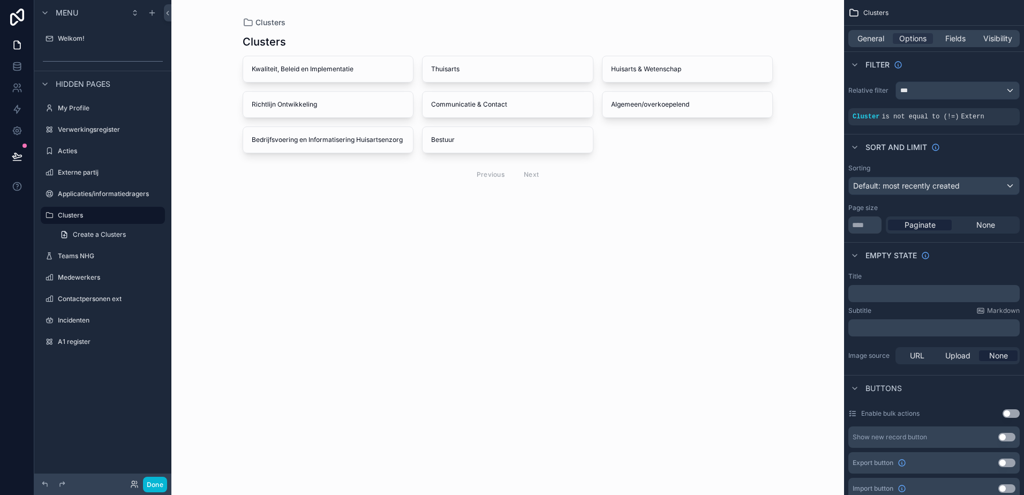
click at [456, 67] on div "scrollable content" at bounding box center [508, 110] width 548 height 221
click at [349, 141] on span "Bedrijfsvoering en Informatisering Huisartsenzorg" at bounding box center [328, 139] width 153 height 9
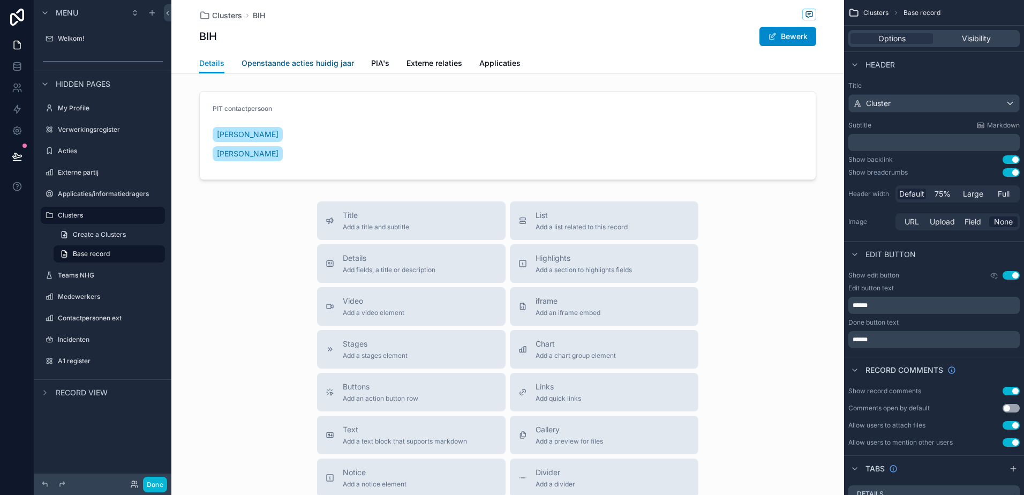
click at [293, 63] on span "Openstaande acties huidig jaar" at bounding box center [298, 63] width 112 height 11
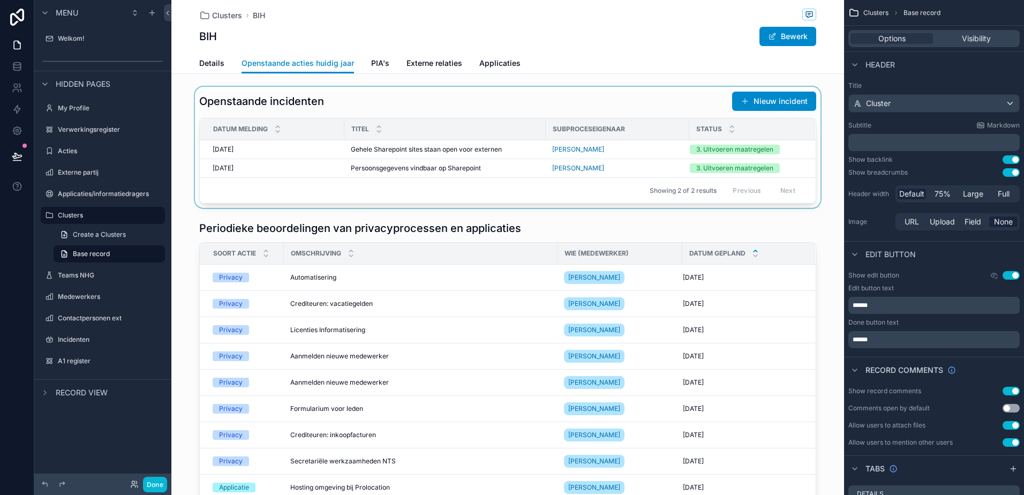
click at [417, 153] on div "scrollable content" at bounding box center [507, 147] width 673 height 121
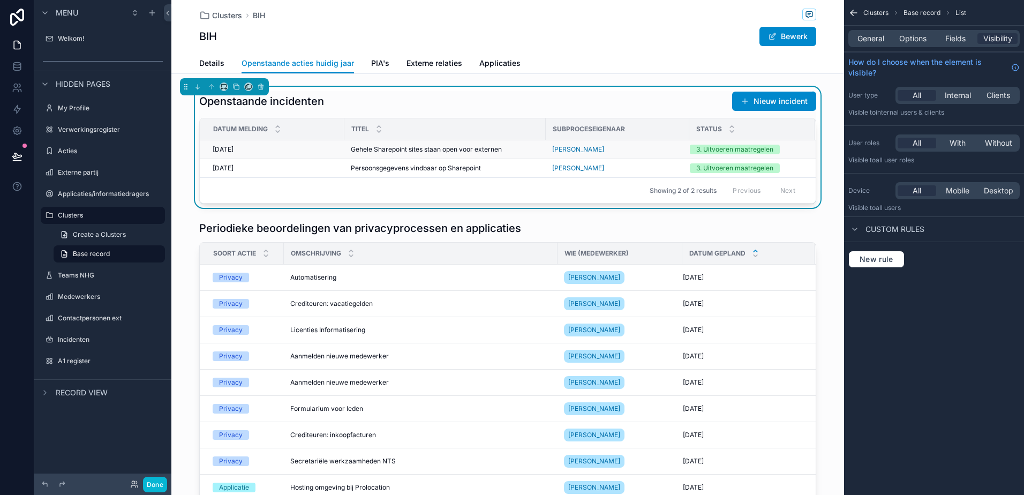
click at [485, 148] on span "Gehele Sharepoint sites staan open voor externen" at bounding box center [426, 149] width 151 height 9
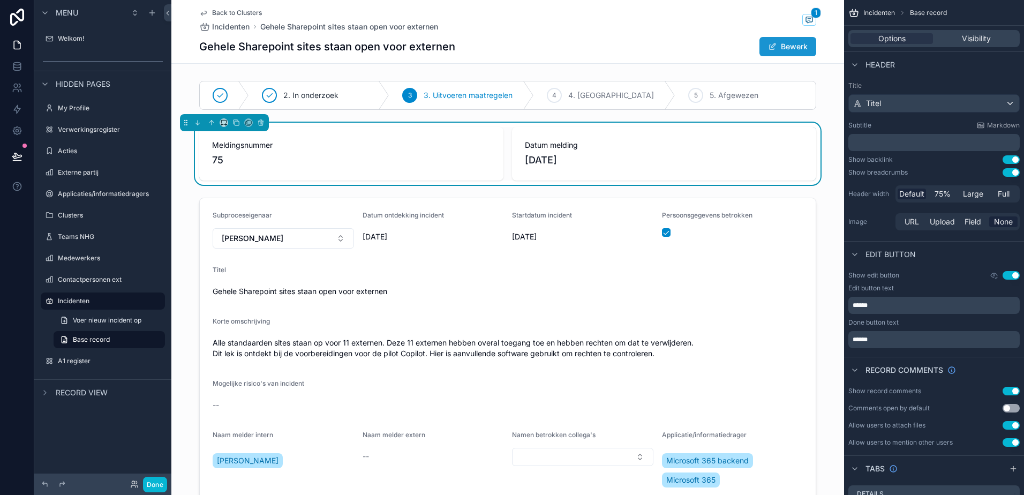
click at [780, 51] on button "Bewerk" at bounding box center [787, 46] width 57 height 19
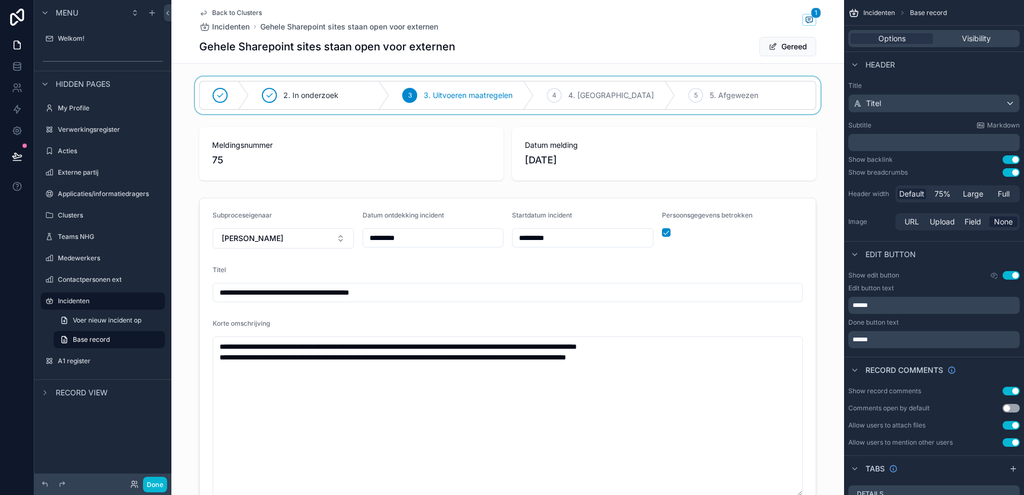
click at [590, 95] on div "scrollable content" at bounding box center [507, 95] width 673 height 37
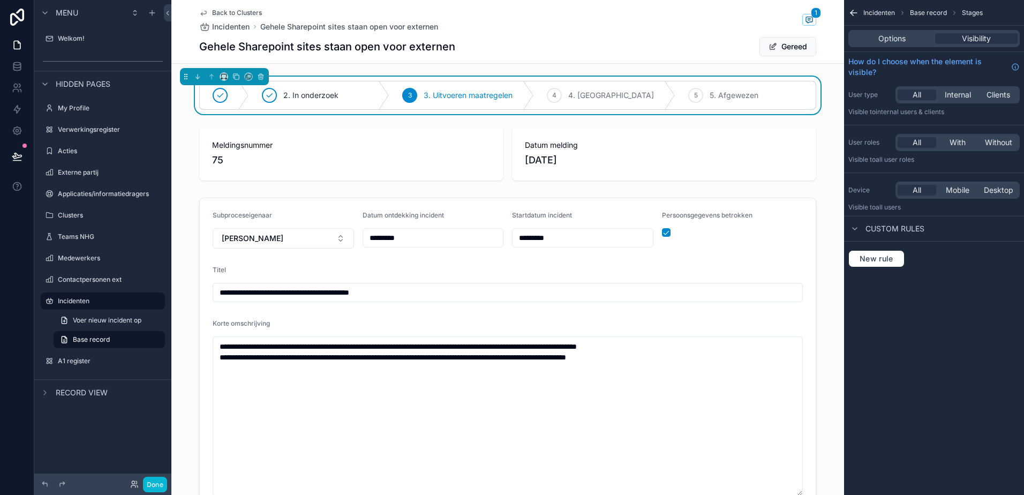
click at [590, 95] on span "4. [GEOGRAPHIC_DATA]" at bounding box center [611, 95] width 86 height 11
click at [796, 52] on button "Gereed" at bounding box center [787, 46] width 57 height 19
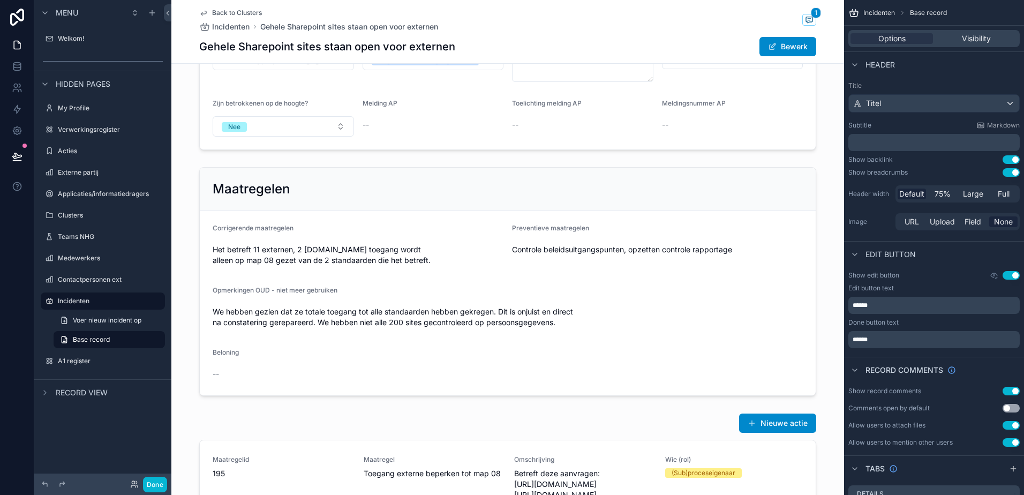
scroll to position [548, 0]
click at [228, 12] on span "Back to Clusters" at bounding box center [237, 13] width 50 height 9
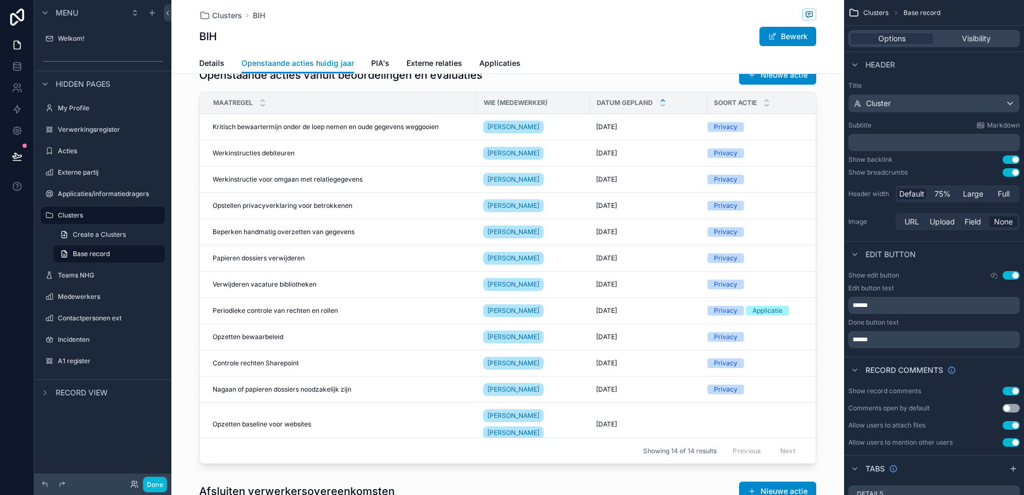
click at [225, 21] on div "Clusters BIH" at bounding box center [507, 15] width 617 height 13
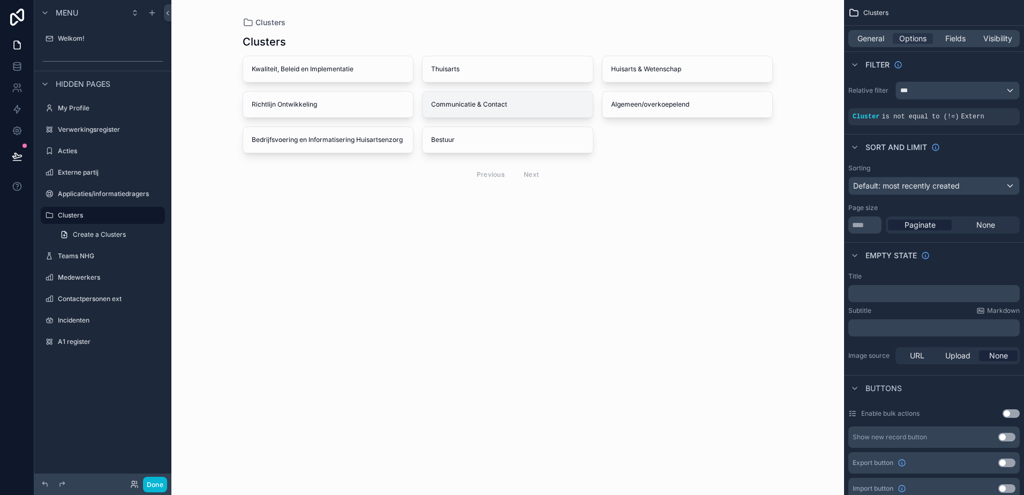
click at [502, 110] on div "Communicatie & Contact" at bounding box center [508, 105] width 170 height 26
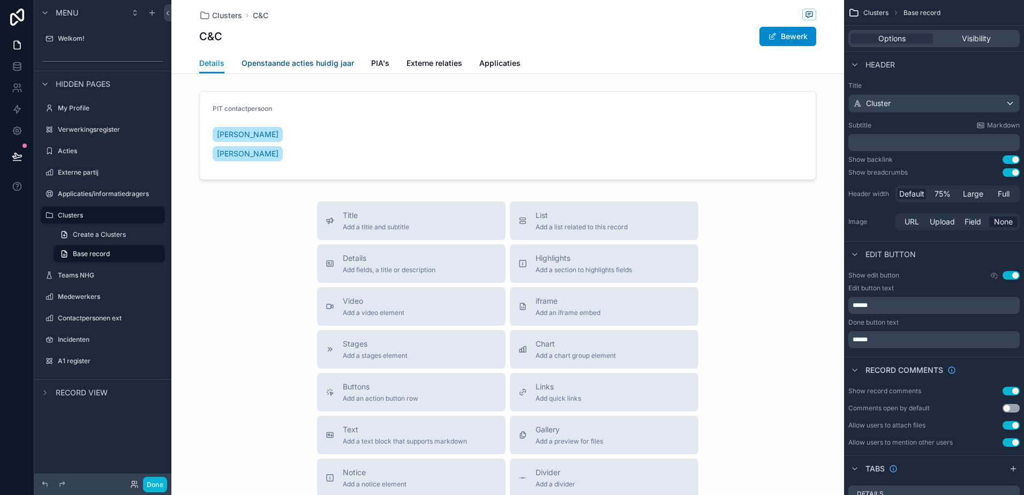
click at [334, 62] on span "Openstaande acties huidig jaar" at bounding box center [298, 63] width 112 height 11
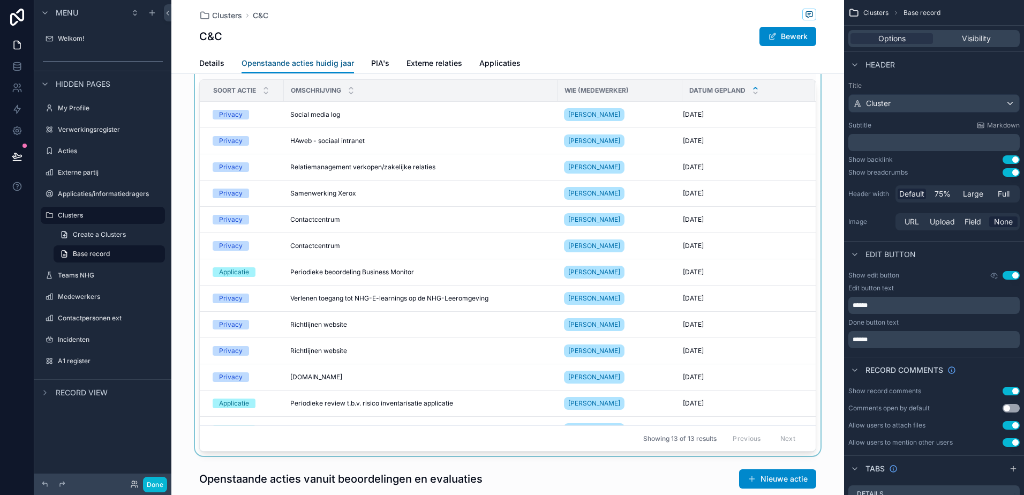
scroll to position [107, 0]
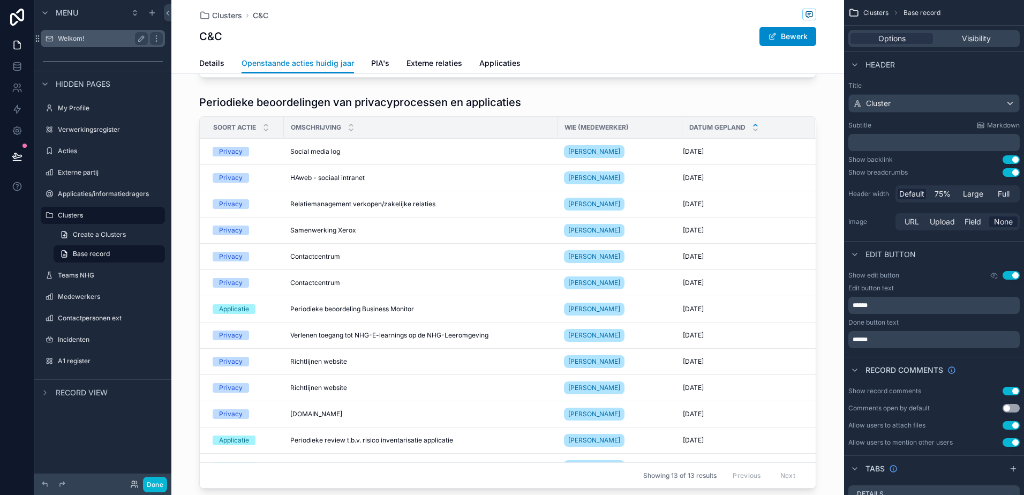
click at [89, 46] on div "Welkom!" at bounding box center [103, 38] width 120 height 17
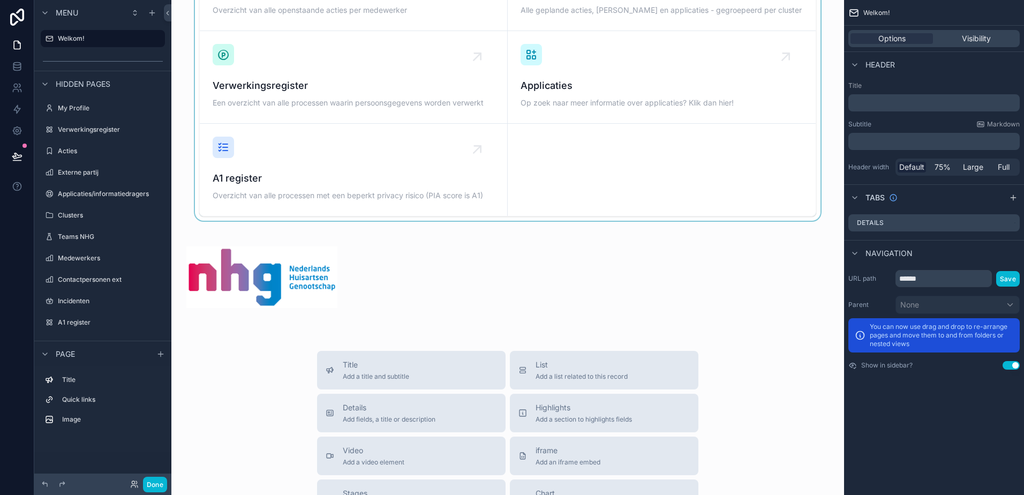
click at [254, 63] on div "scrollable content" at bounding box center [507, 77] width 655 height 287
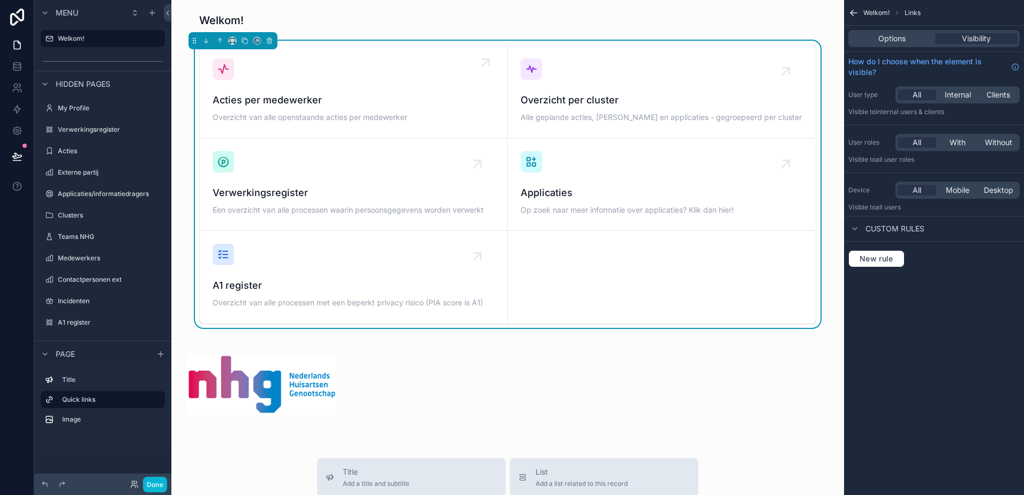
click at [233, 87] on div "Acties per medewerker Overzicht van alle openstaande acties per medewerker" at bounding box center [354, 91] width 282 height 66
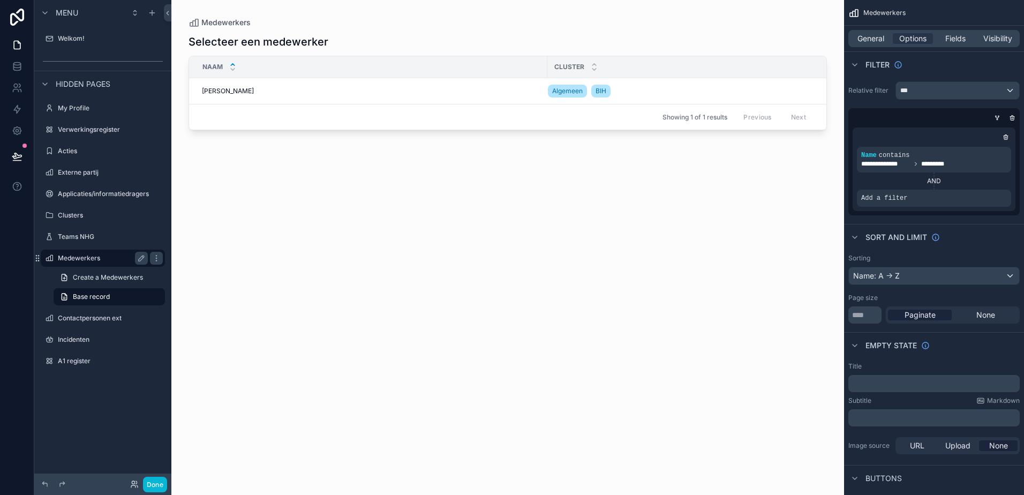
click at [81, 258] on label "Medewerkers" at bounding box center [101, 258] width 86 height 9
click at [67, 37] on label "Welkom!" at bounding box center [101, 38] width 86 height 9
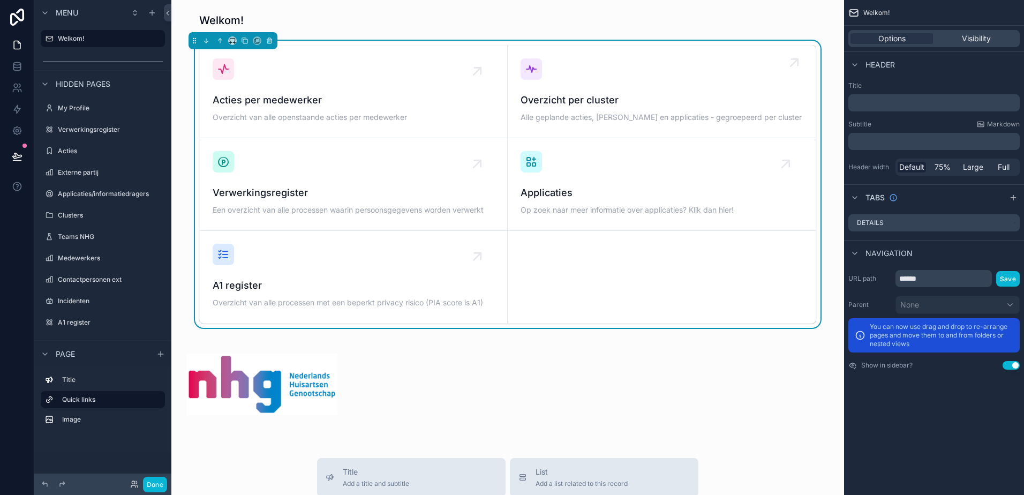
click at [537, 80] on div "Overzicht per cluster Alle geplande acties, PIA's en applicaties - gegroepeerd …" at bounding box center [662, 91] width 282 height 66
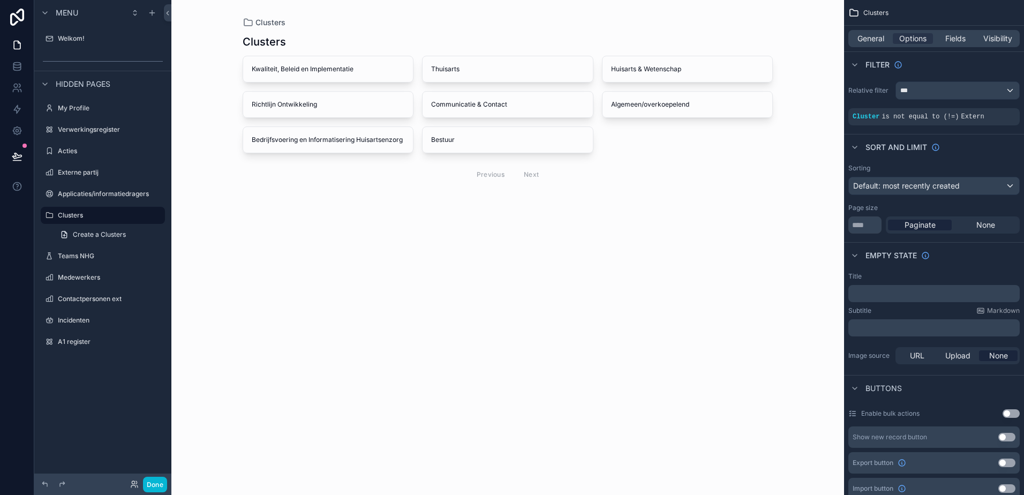
click at [496, 114] on div "scrollable content" at bounding box center [508, 110] width 548 height 221
click at [494, 105] on span "Communicatie & Contact" at bounding box center [507, 104] width 153 height 9
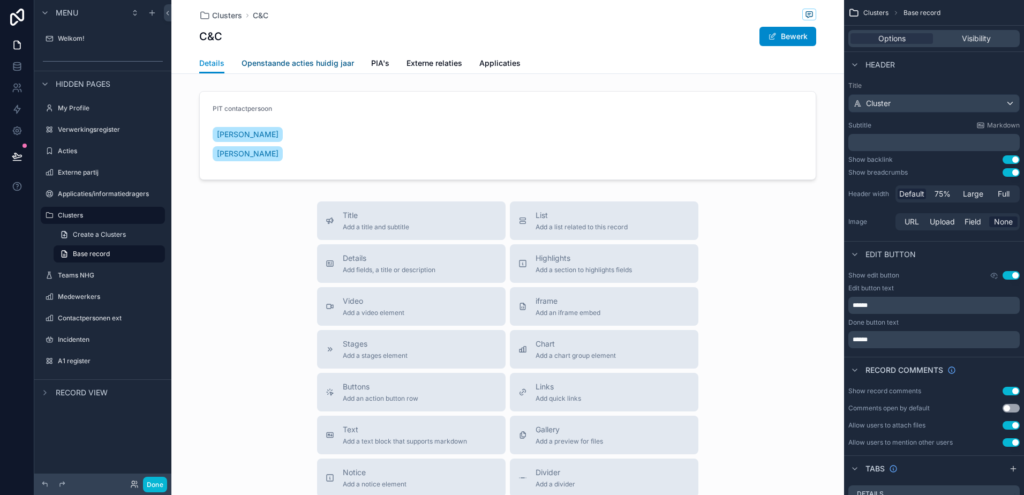
click at [296, 66] on span "Openstaande acties huidig jaar" at bounding box center [298, 63] width 112 height 11
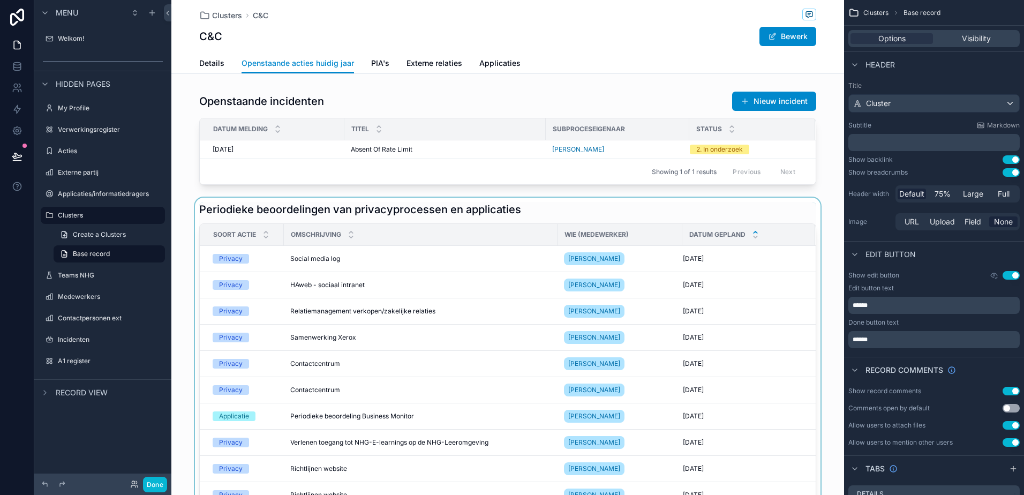
click at [595, 285] on div "scrollable content" at bounding box center [507, 399] width 673 height 402
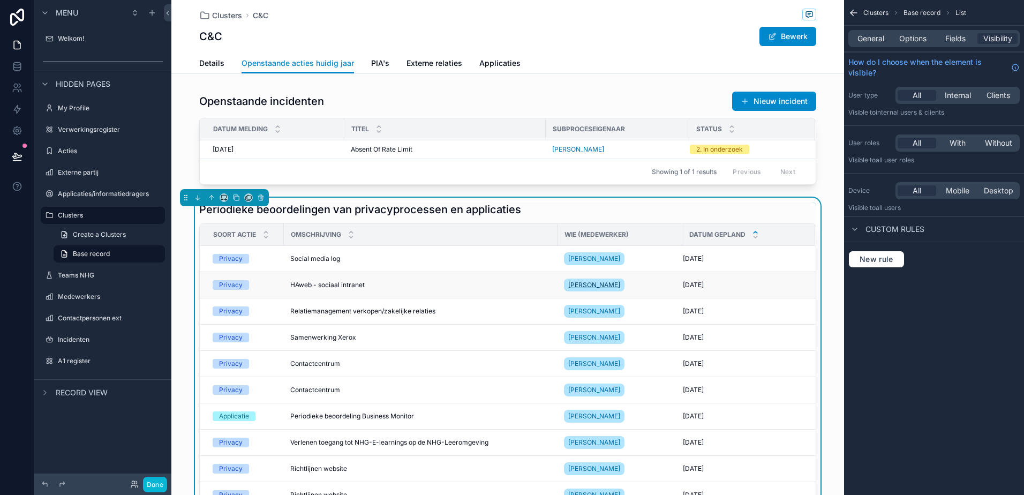
click at [576, 284] on span "[PERSON_NAME]" at bounding box center [594, 285] width 52 height 9
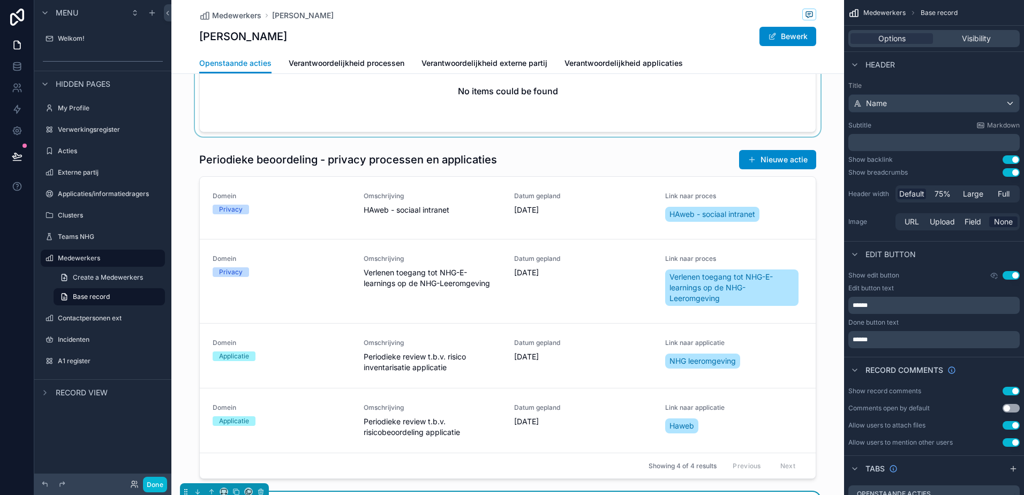
scroll to position [54, 0]
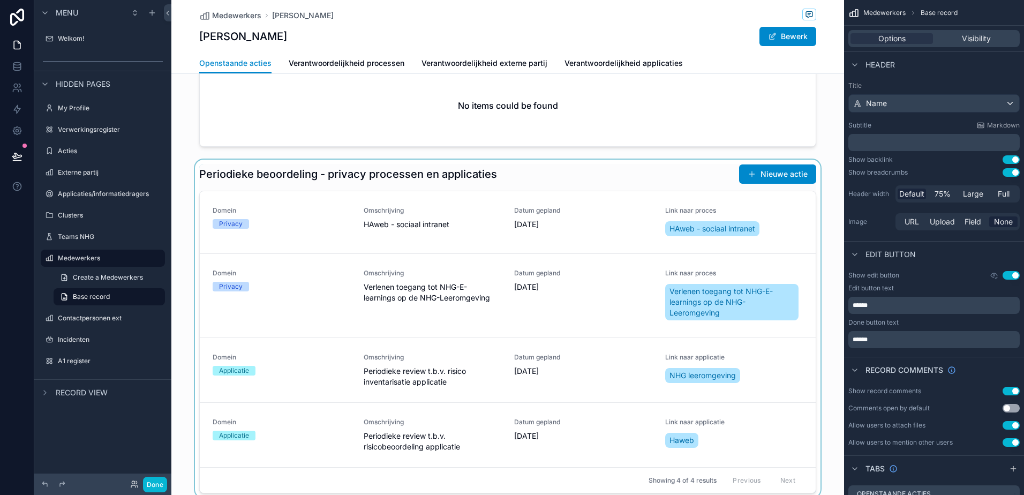
click at [231, 226] on div "scrollable content" at bounding box center [507, 329] width 673 height 338
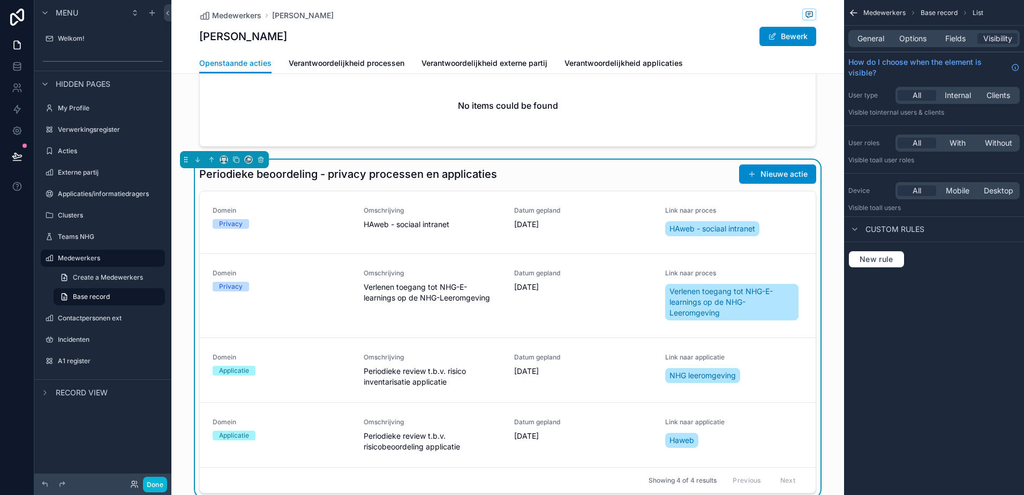
click at [688, 230] on span "HAweb - sociaal intranet" at bounding box center [712, 228] width 86 height 11
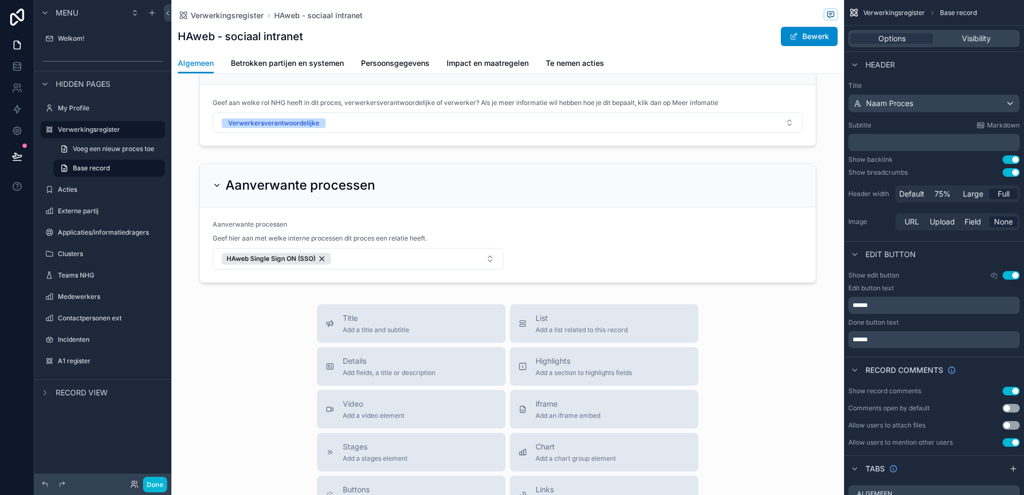
scroll to position [321, 0]
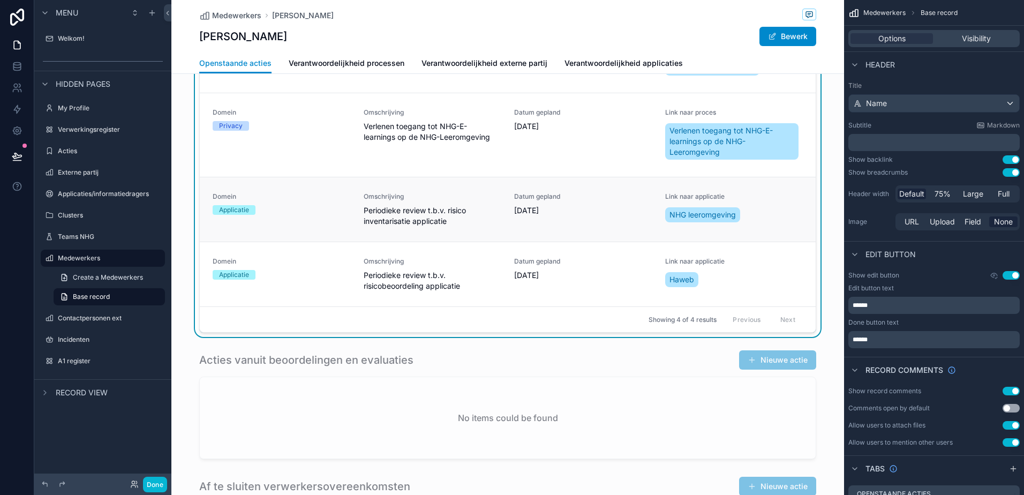
scroll to position [107, 0]
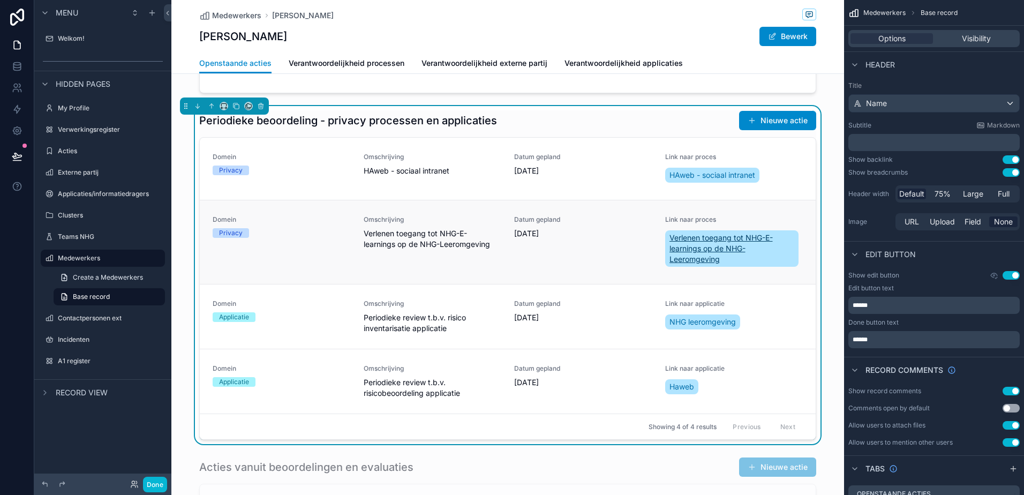
click at [704, 257] on span "Verlenen toegang tot NHG-E-learnings op de NHG-Leeromgeving" at bounding box center [731, 248] width 125 height 32
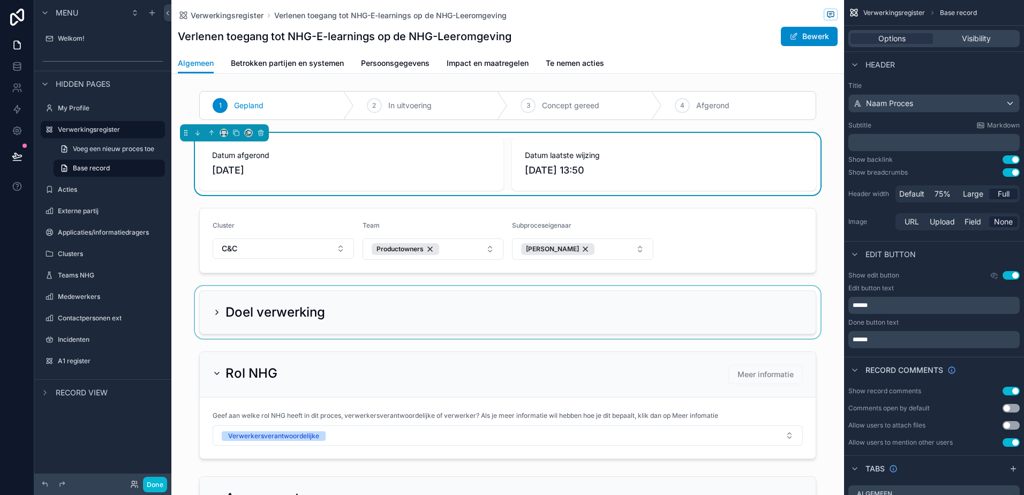
click at [211, 311] on div "scrollable content" at bounding box center [507, 312] width 673 height 52
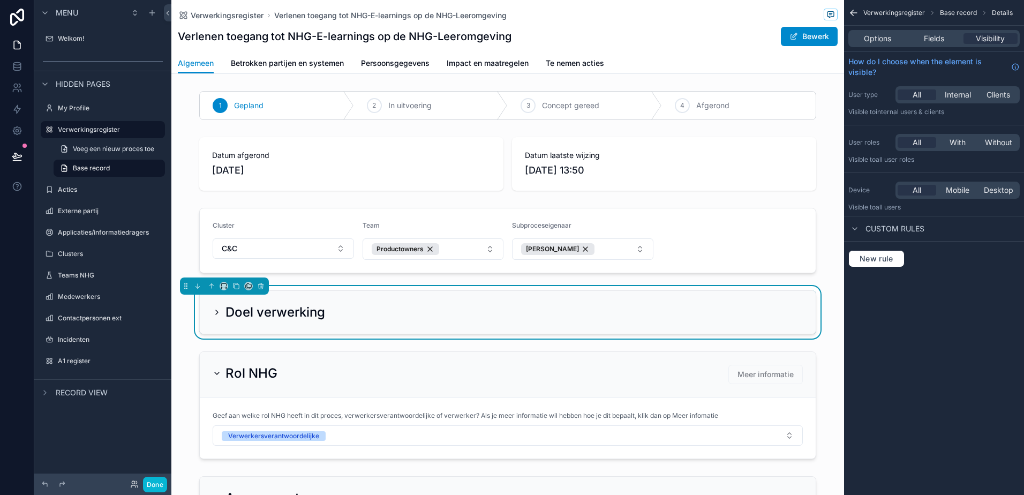
click at [213, 311] on icon "scrollable content" at bounding box center [217, 312] width 9 height 9
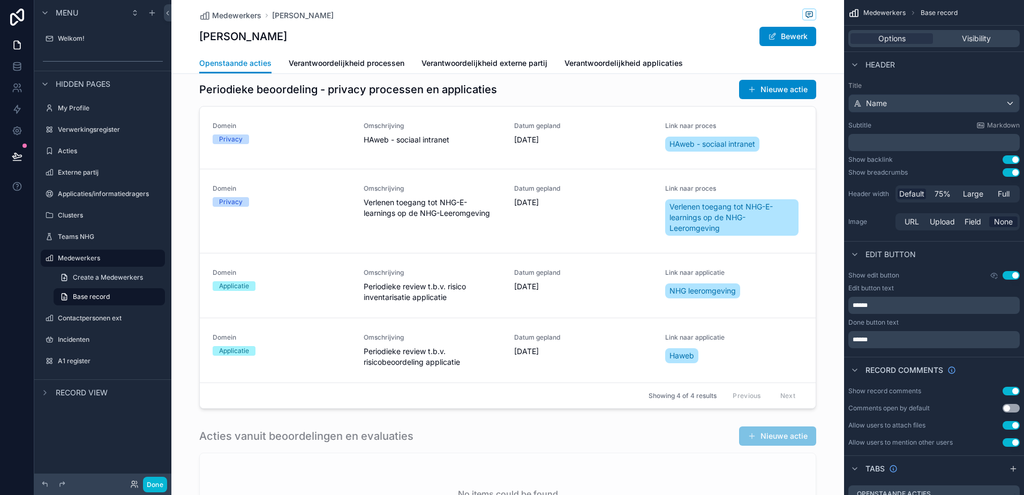
scroll to position [161, 0]
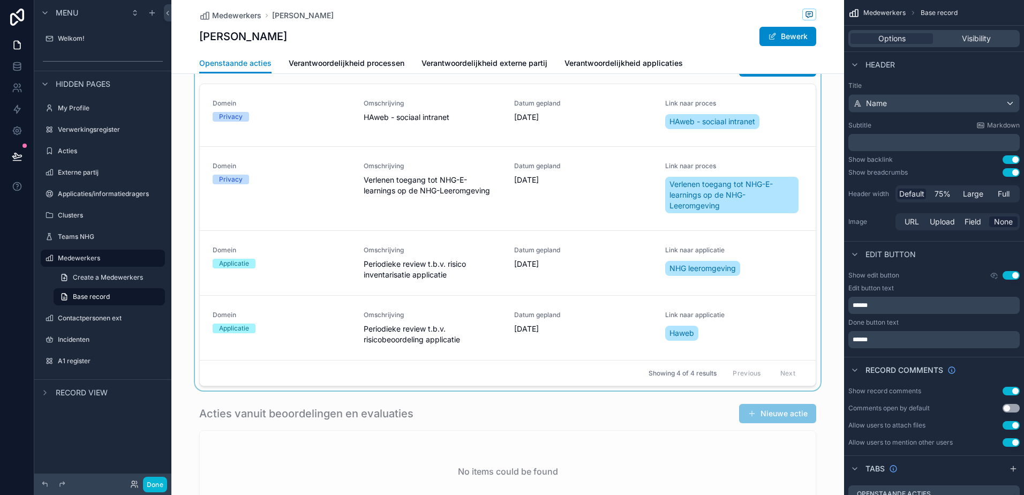
click at [691, 272] on div "scrollable content" at bounding box center [507, 221] width 673 height 338
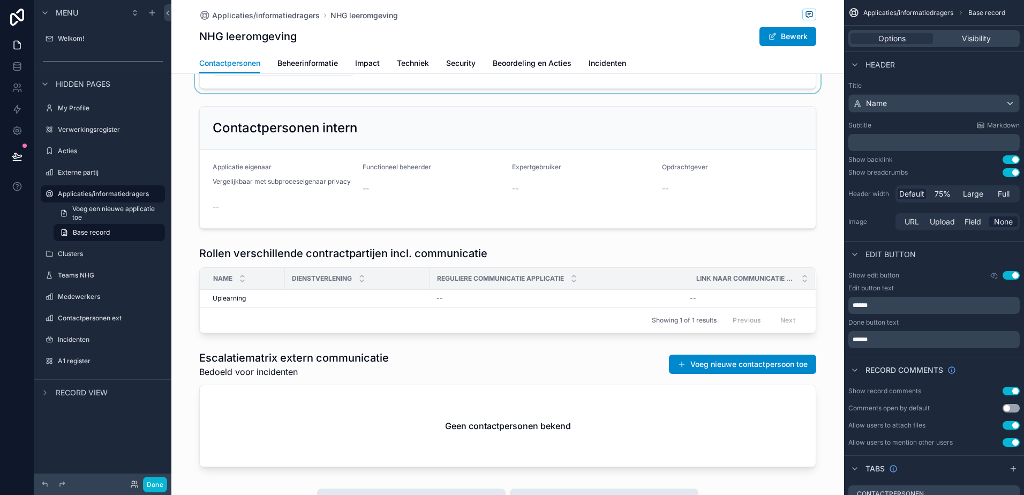
scroll to position [161, 0]
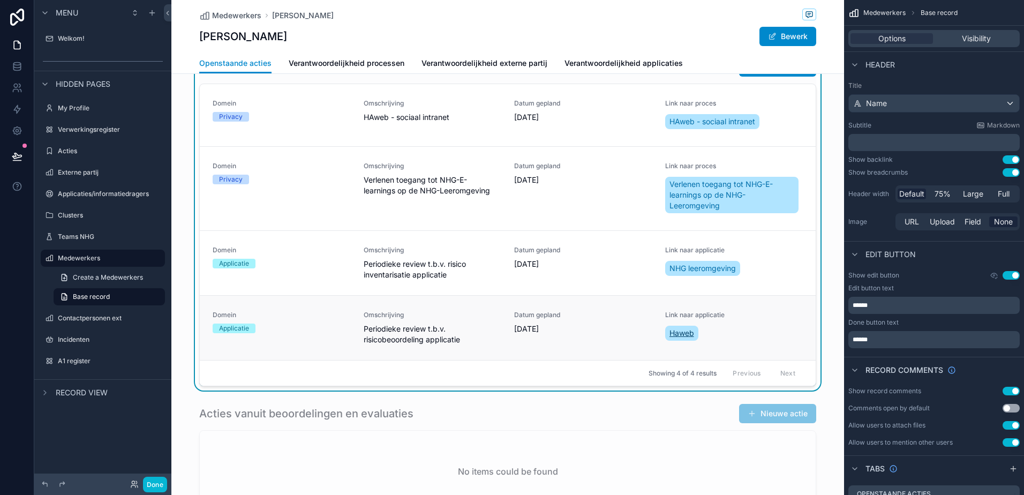
click at [682, 331] on span "Haweb" at bounding box center [681, 333] width 25 height 11
